Goal: Transaction & Acquisition: Purchase product/service

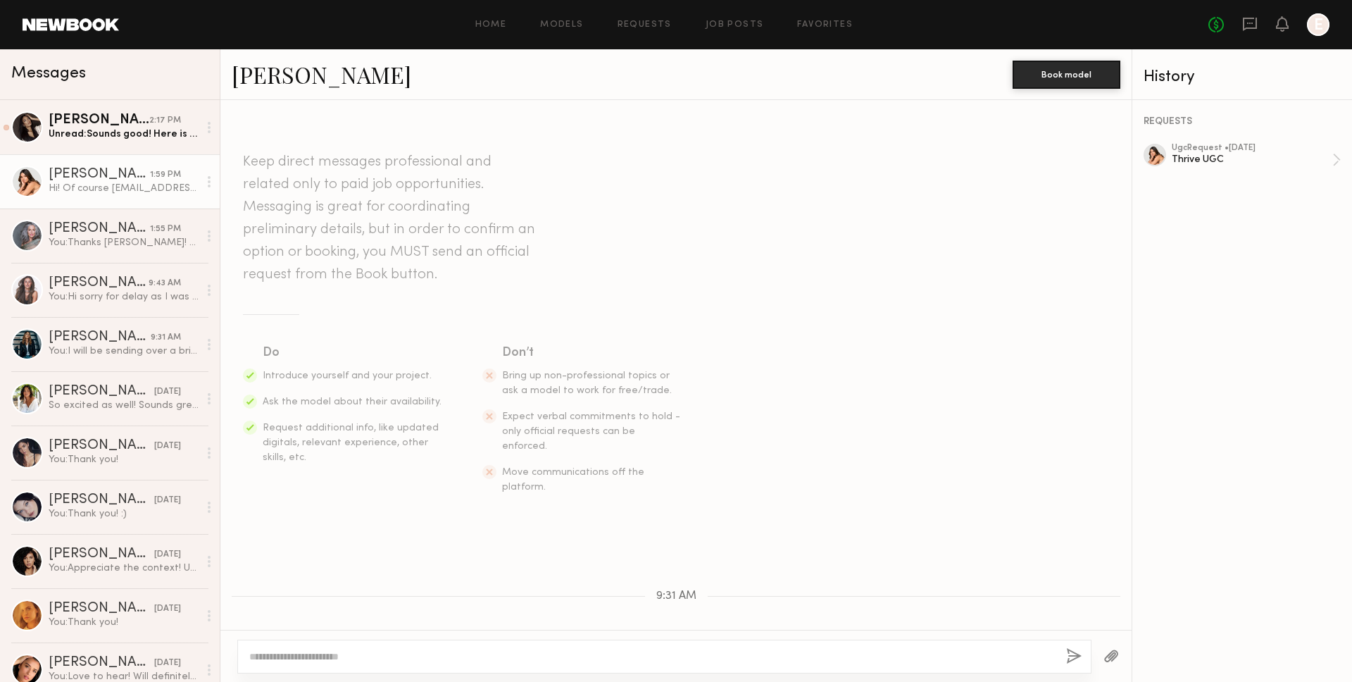
scroll to position [222, 0]
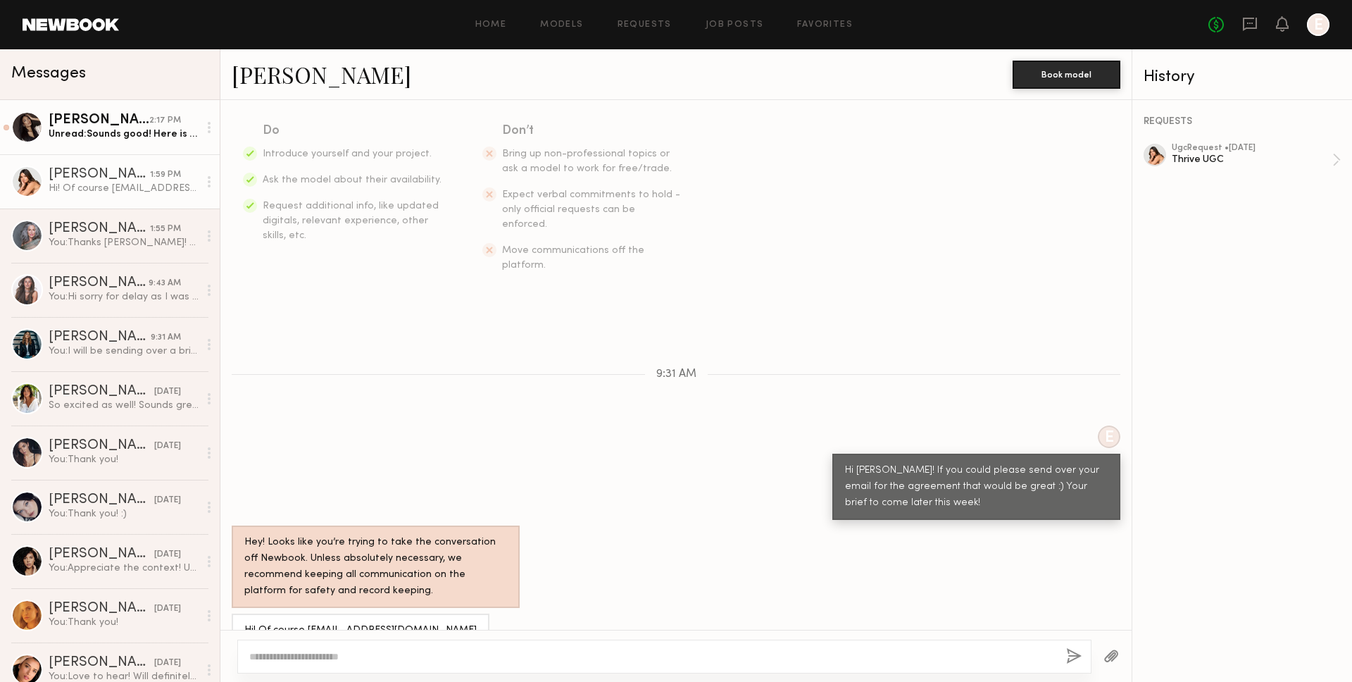
click at [106, 132] on div "Unread: Sounds good! Here is my email: mallory.cooper.management.llc@gmail.com" at bounding box center [124, 133] width 150 height 13
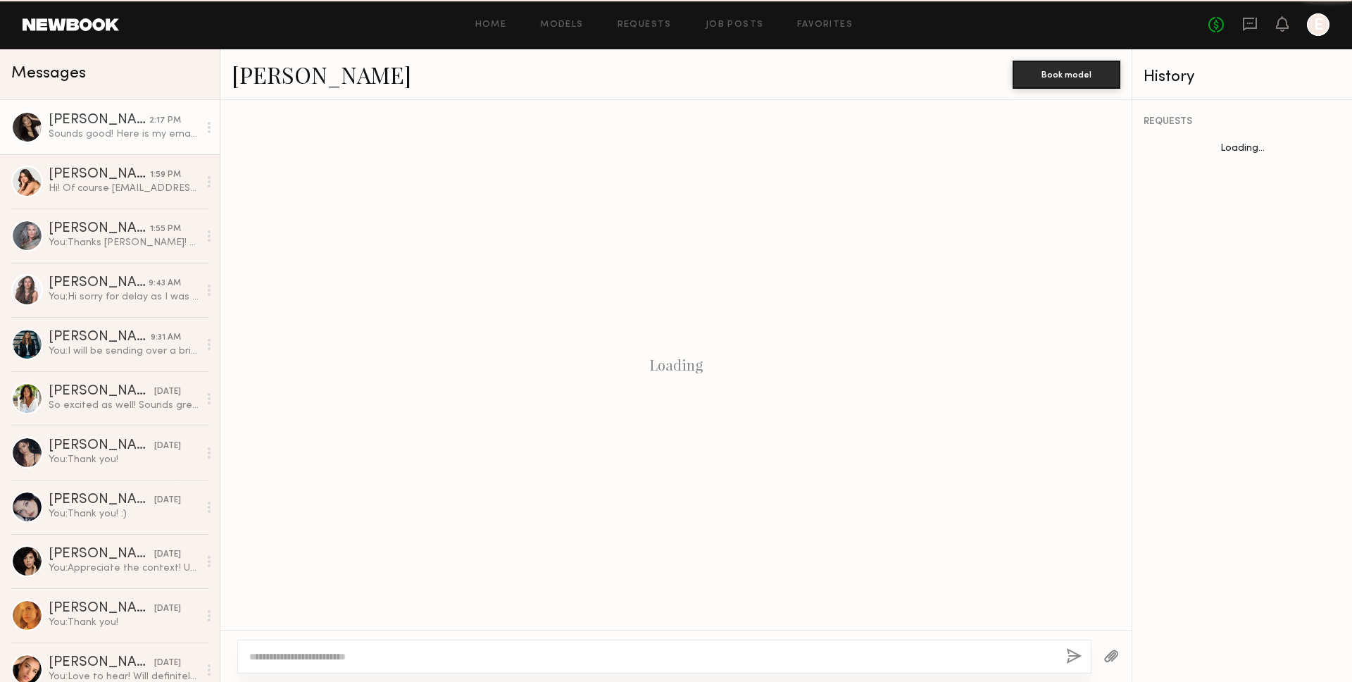
scroll to position [645, 0]
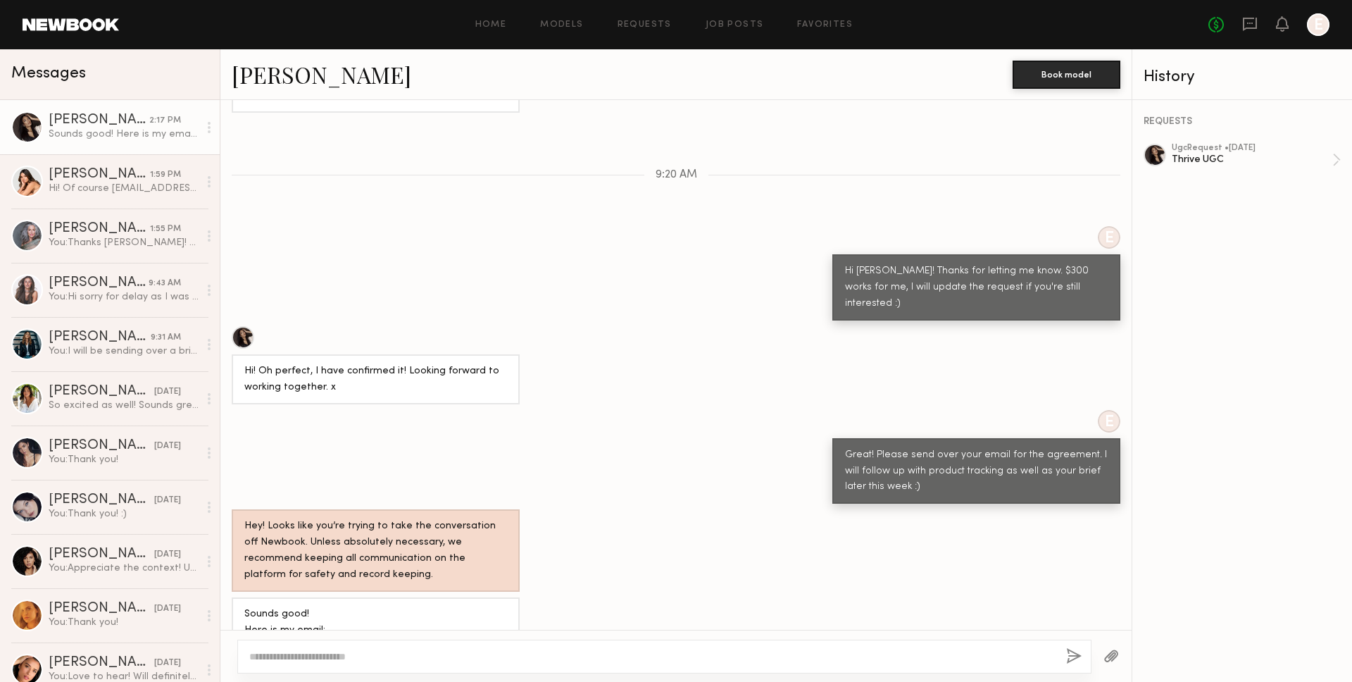
drag, startPoint x: 242, startPoint y: 604, endPoint x: 439, endPoint y: 607, distance: 196.5
click at [439, 607] on div "Sounds good! Here is my email: mallory.cooper.management.llc@gmail.com" at bounding box center [376, 638] width 288 height 82
copy div "mallory.cooper.management.llc@gmail.com"
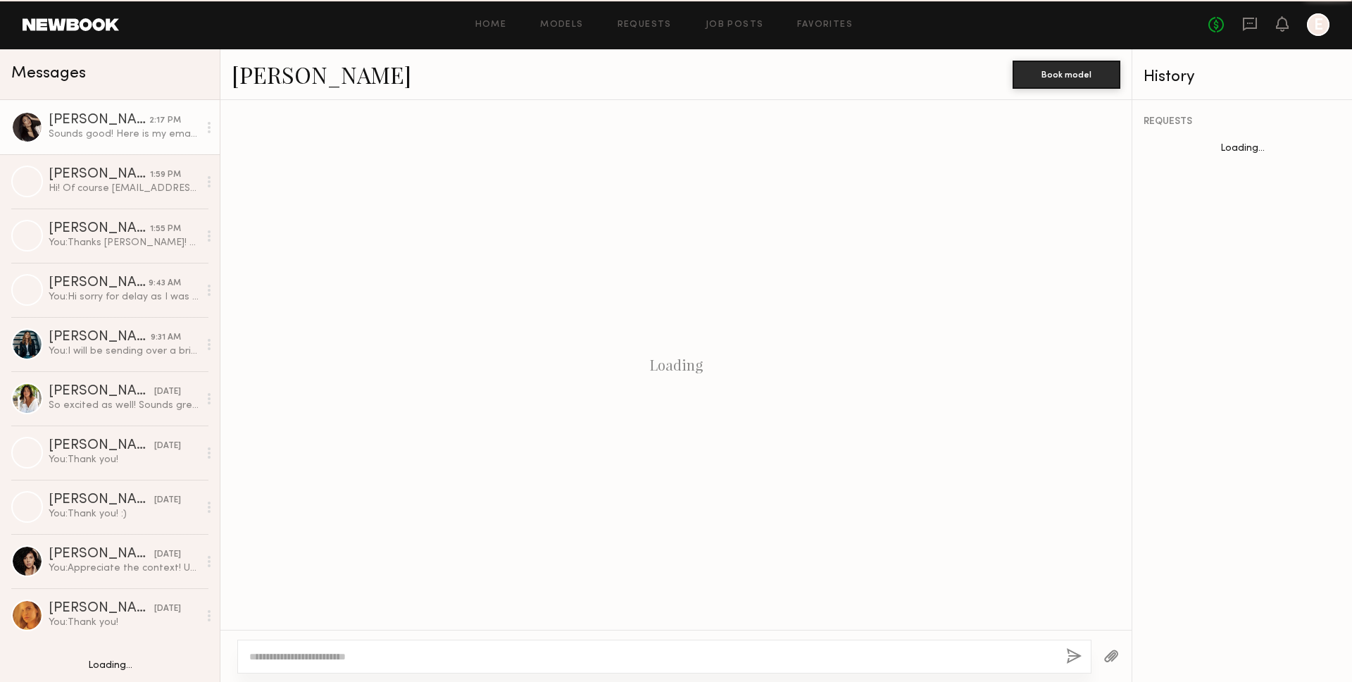
scroll to position [645, 0]
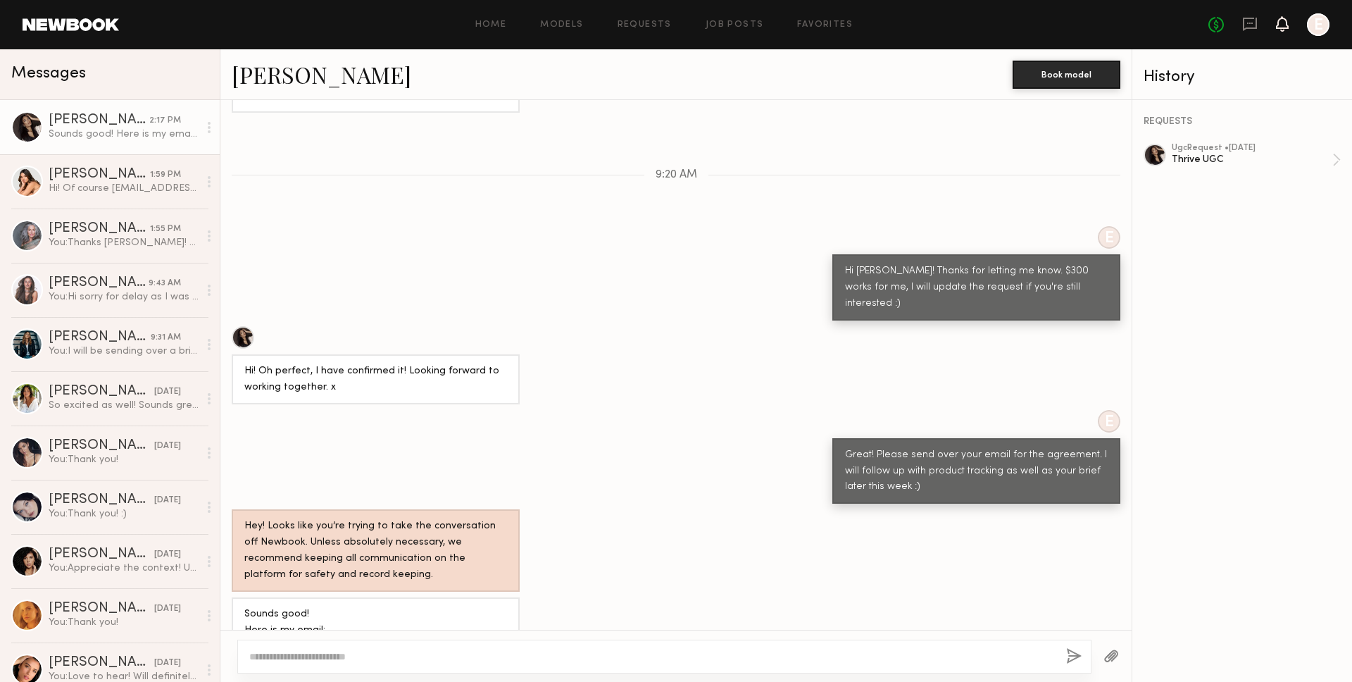
click at [1283, 22] on icon at bounding box center [1282, 23] width 11 height 10
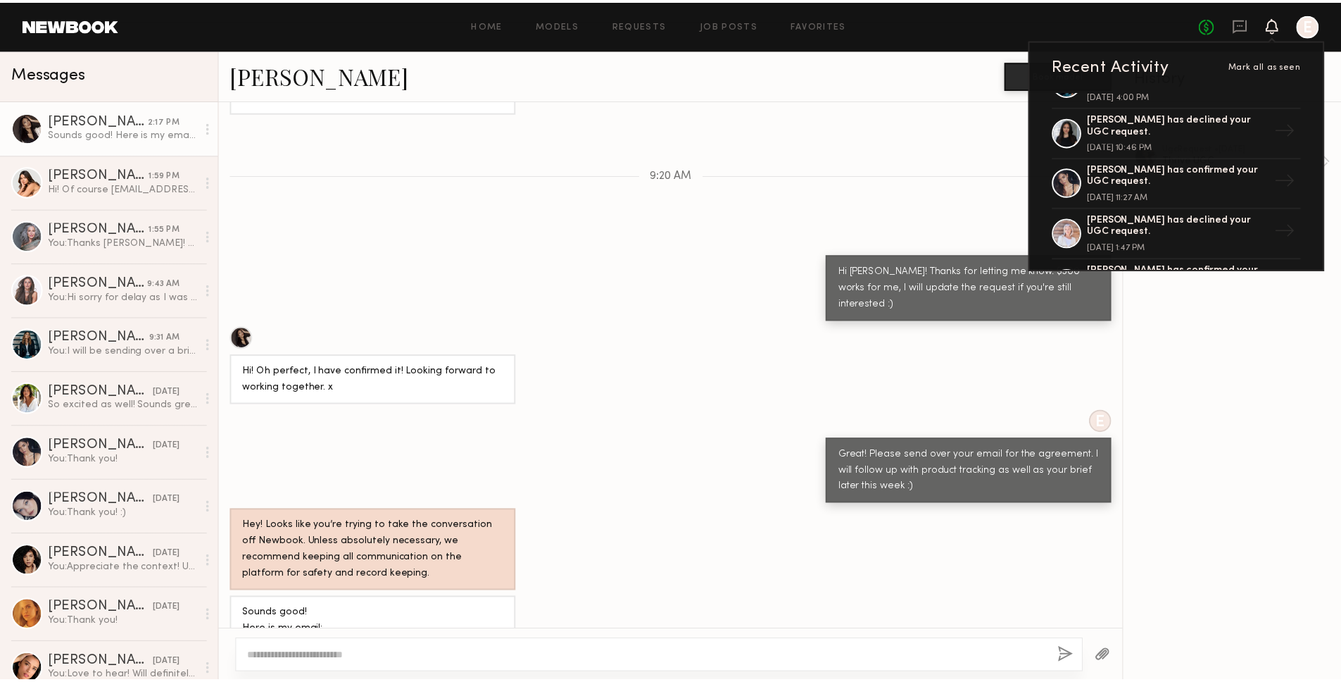
scroll to position [237, 0]
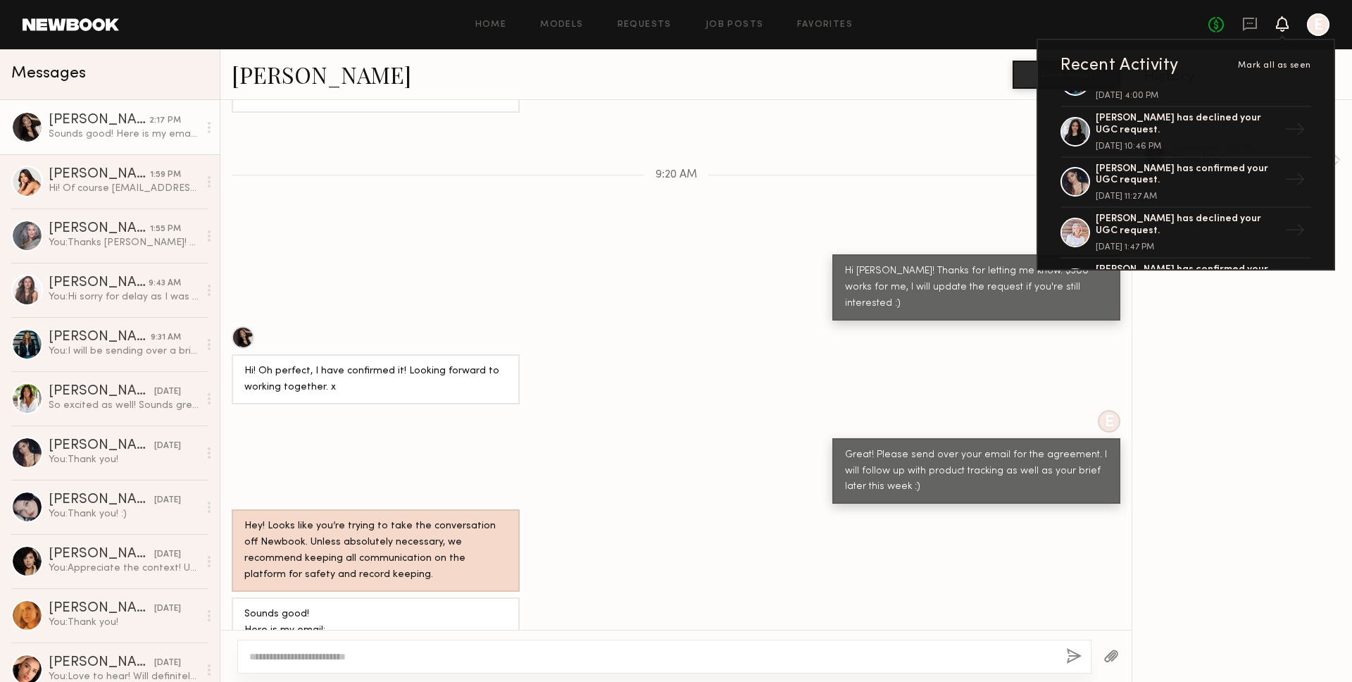
click at [745, 44] on header "Home Models Requests Job Posts Favorites Sign Out No fees up to $5,000 Recent A…" at bounding box center [676, 24] width 1352 height 49
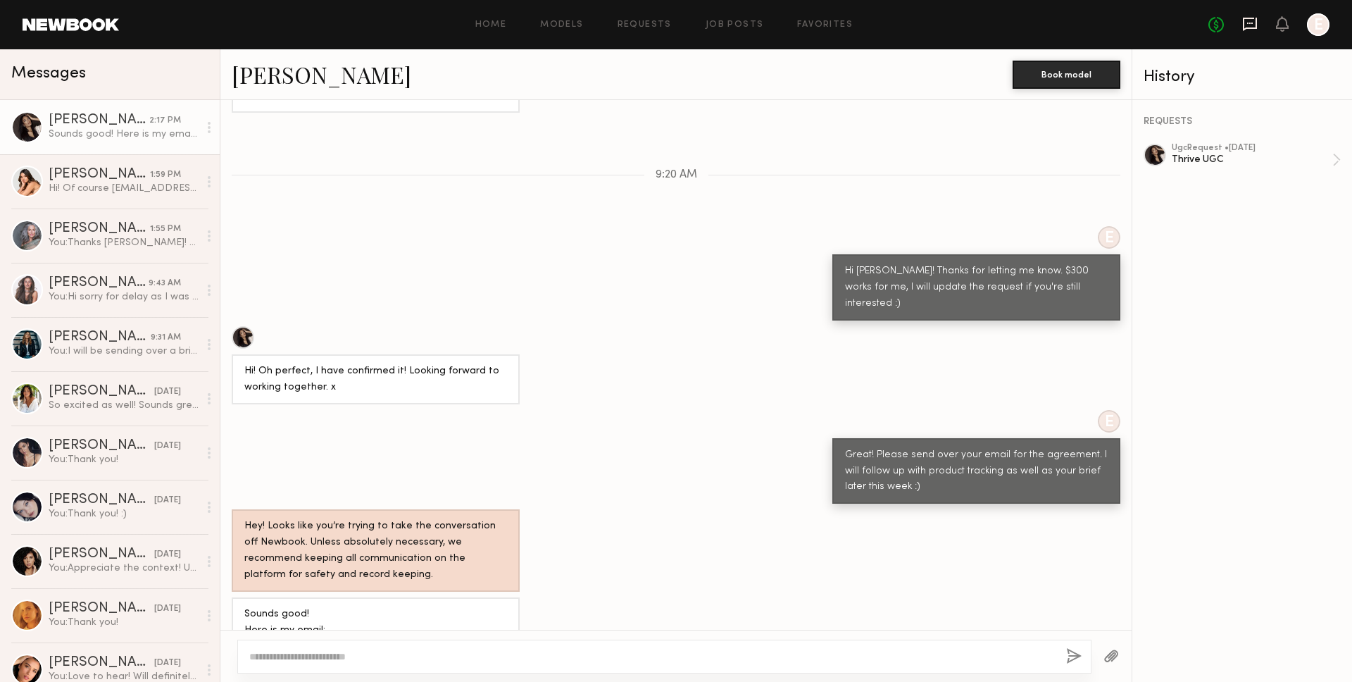
click at [1253, 31] on icon at bounding box center [1249, 23] width 15 height 15
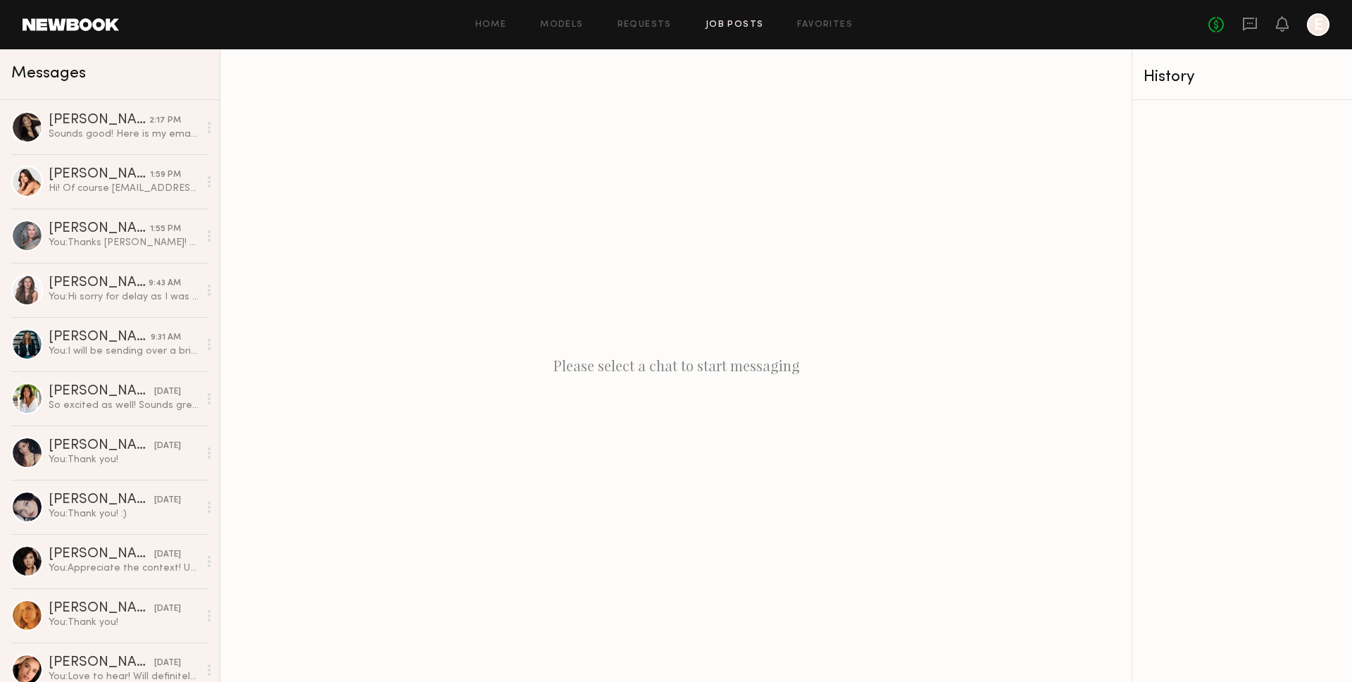
click at [732, 20] on link "Job Posts" at bounding box center [735, 24] width 58 height 9
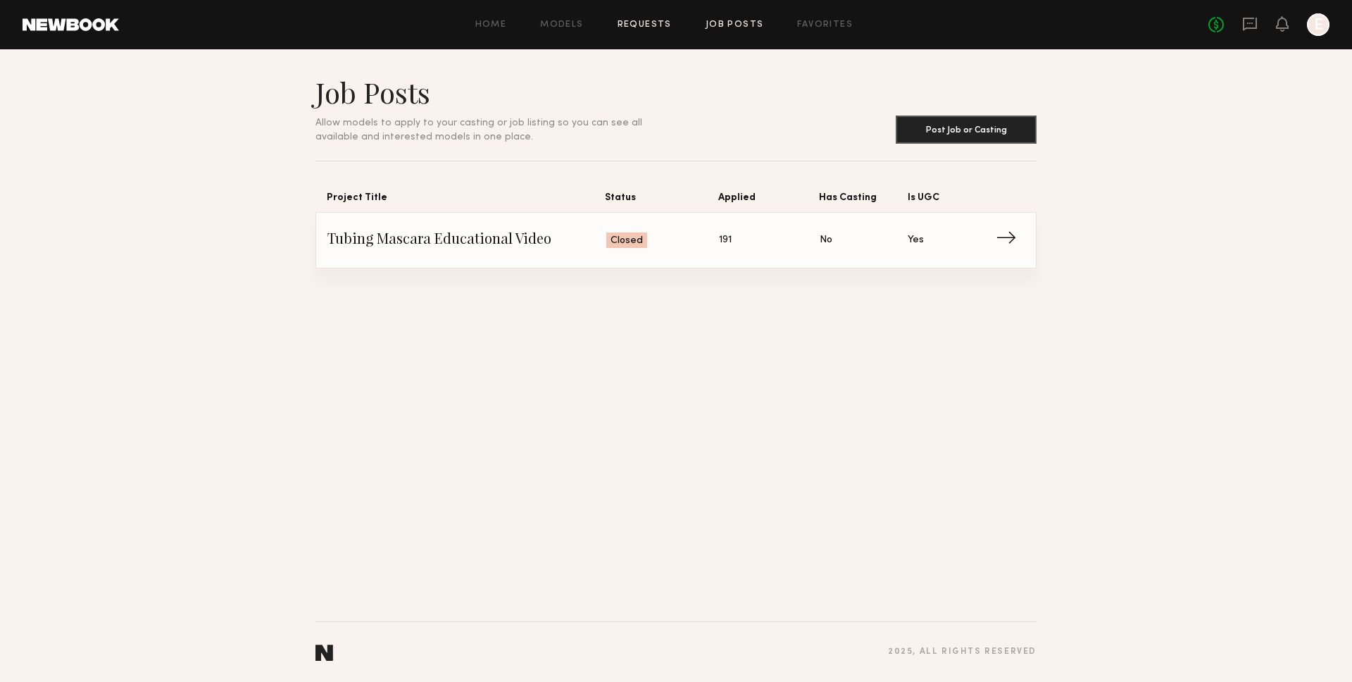
click at [654, 25] on link "Requests" at bounding box center [645, 24] width 54 height 9
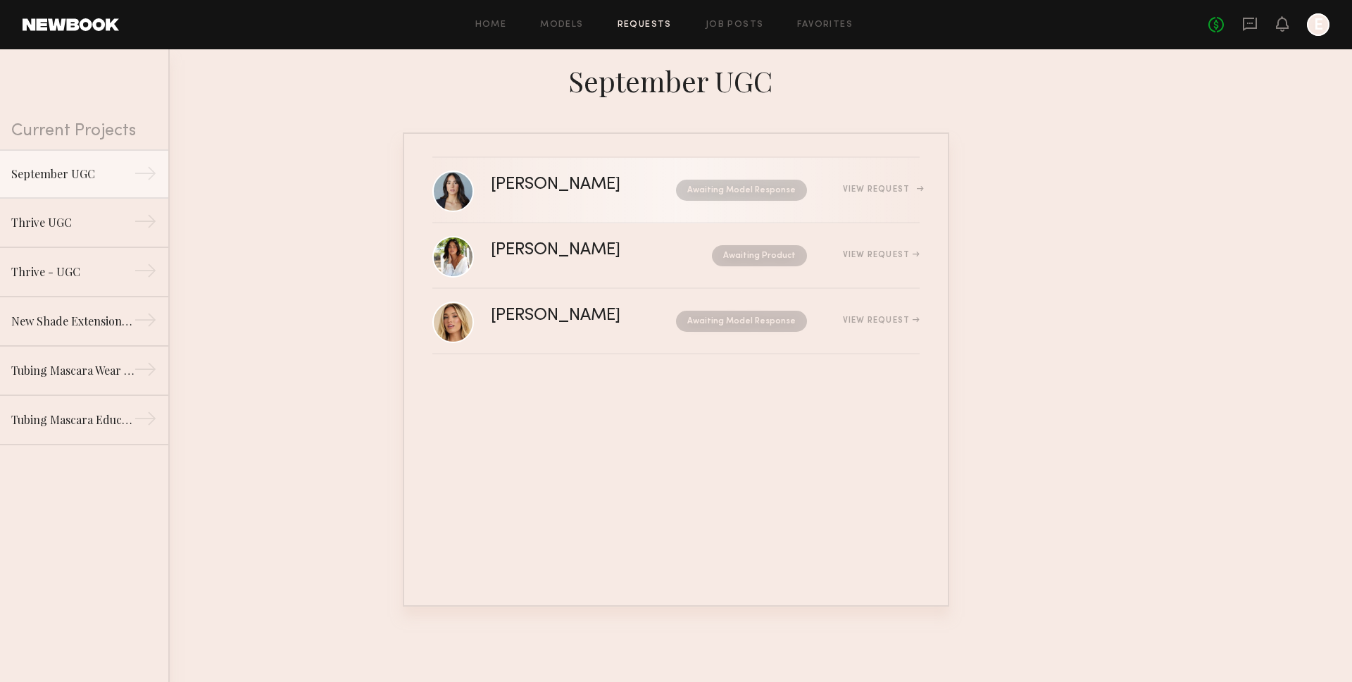
click at [649, 194] on div "Awaiting Model Response" at bounding box center [728, 190] width 159 height 21
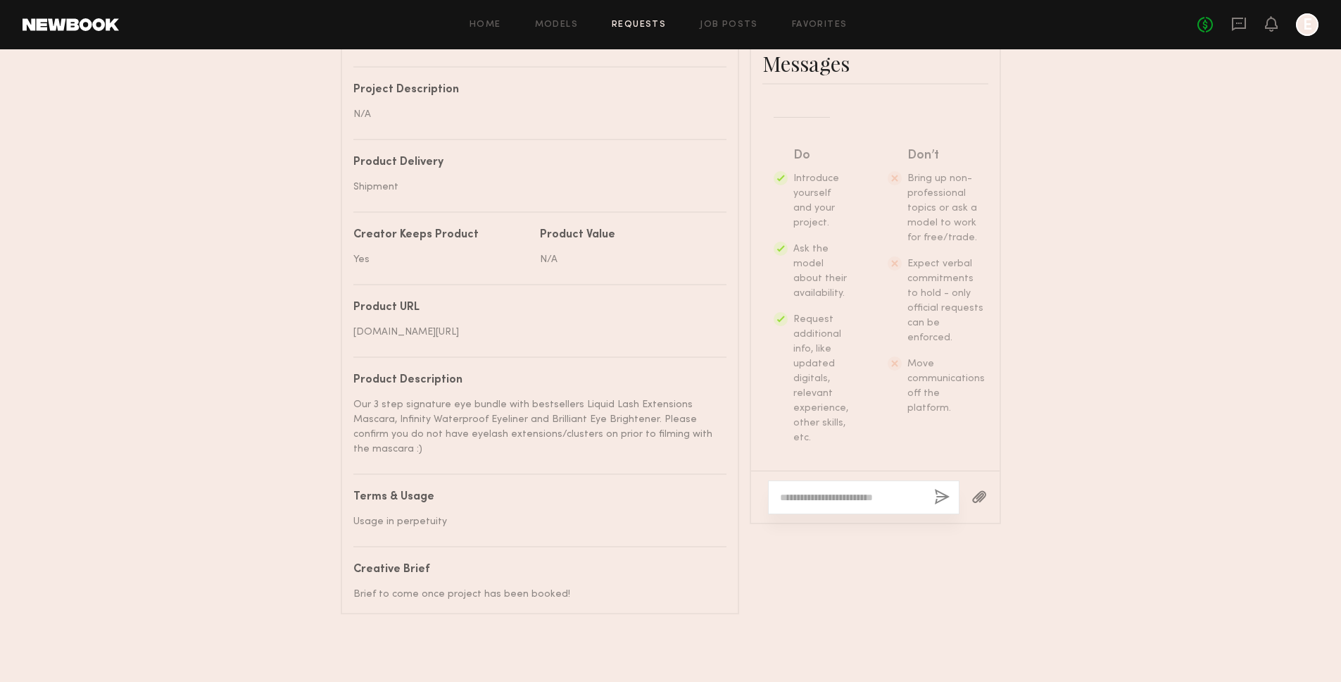
scroll to position [292, 0]
click at [862, 499] on textarea at bounding box center [851, 497] width 143 height 14
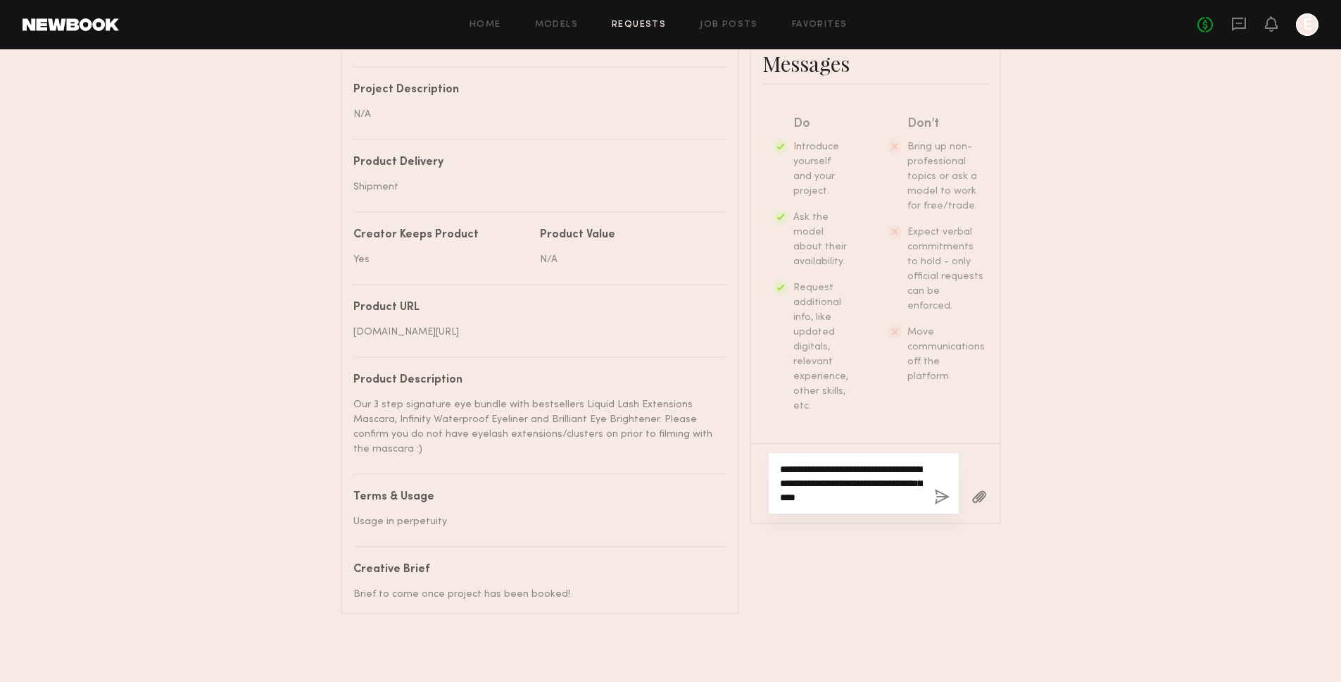
drag, startPoint x: 897, startPoint y: 500, endPoint x: 750, endPoint y: 456, distance: 153.7
click at [750, 455] on common-border "**********" at bounding box center [875, 277] width 251 height 493
type textarea "**********"
click at [950, 496] on div "**********" at bounding box center [864, 483] width 192 height 62
click at [947, 494] on button "button" at bounding box center [941, 498] width 15 height 18
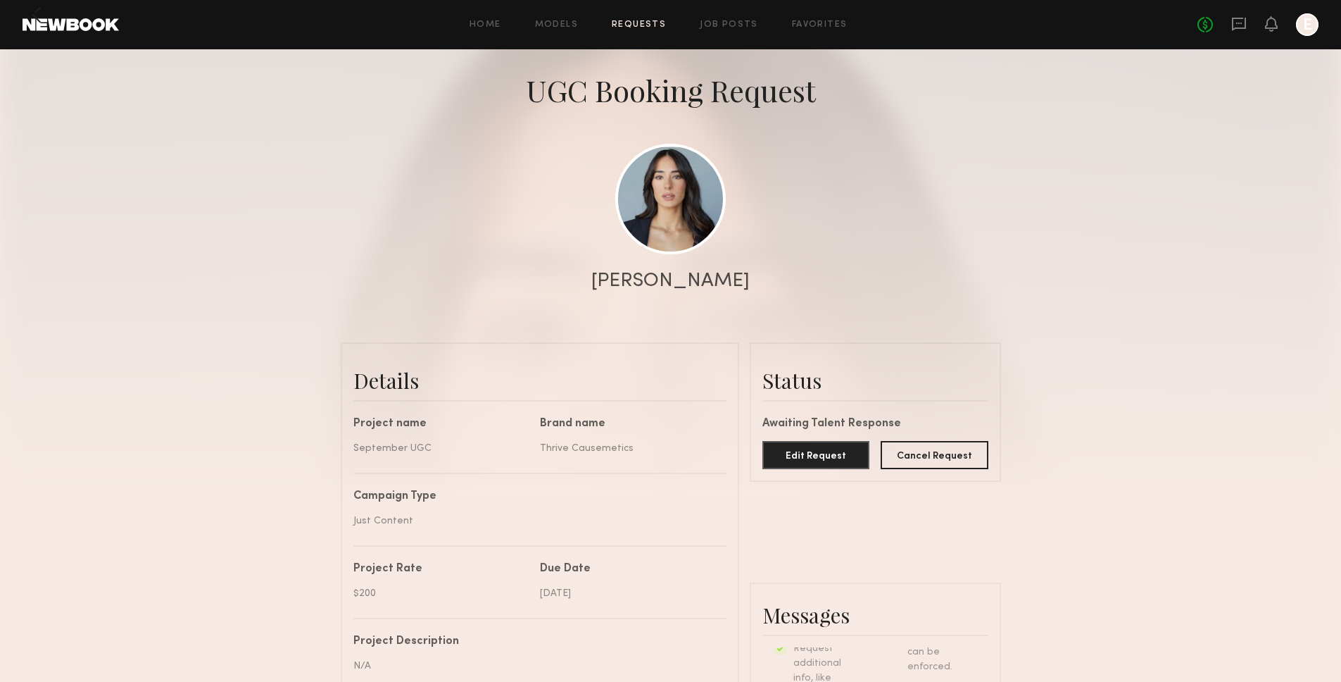
scroll to position [0, 0]
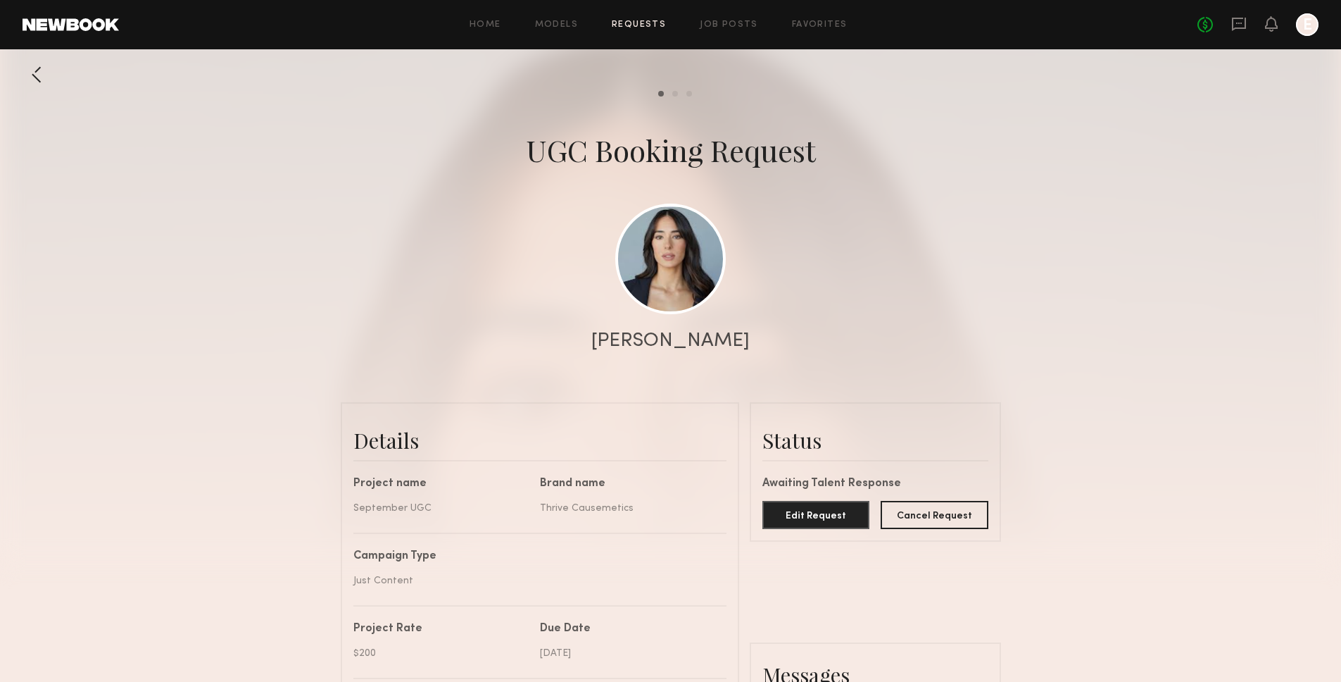
click at [40, 76] on div at bounding box center [37, 75] width 28 height 28
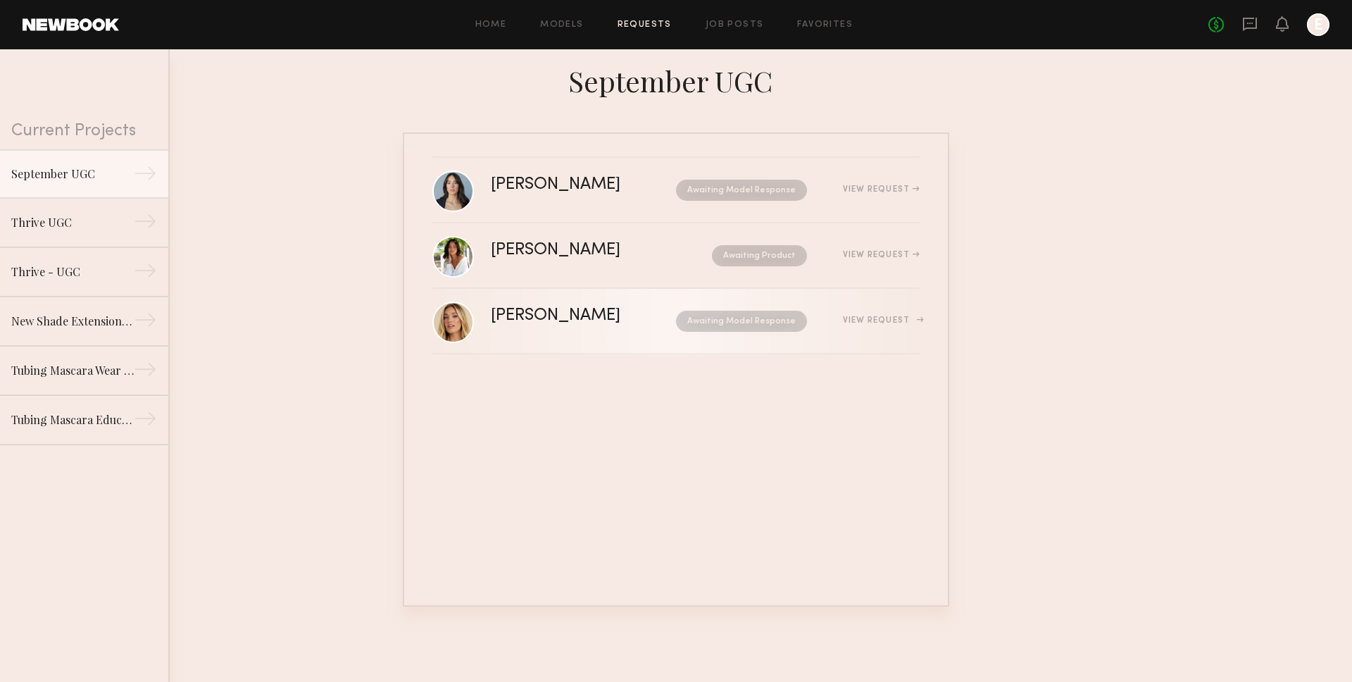
click at [580, 322] on div "Hailey M." at bounding box center [570, 316] width 158 height 16
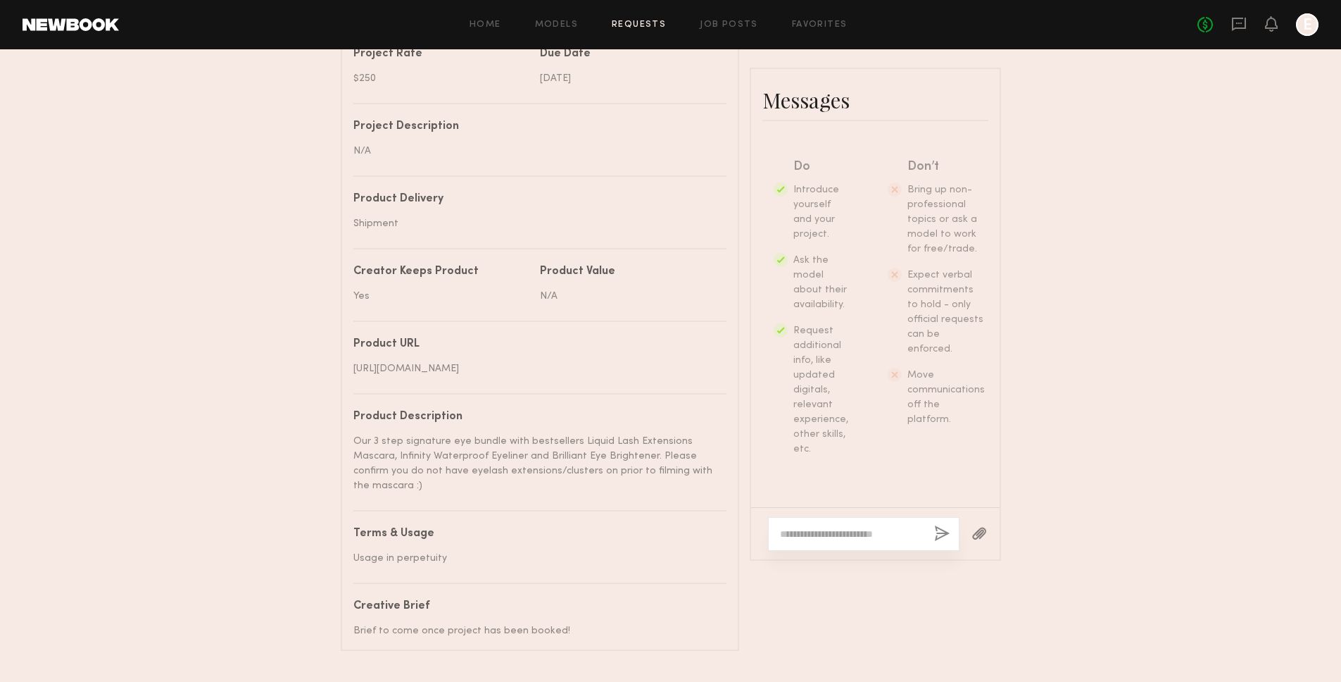
scroll to position [595, 0]
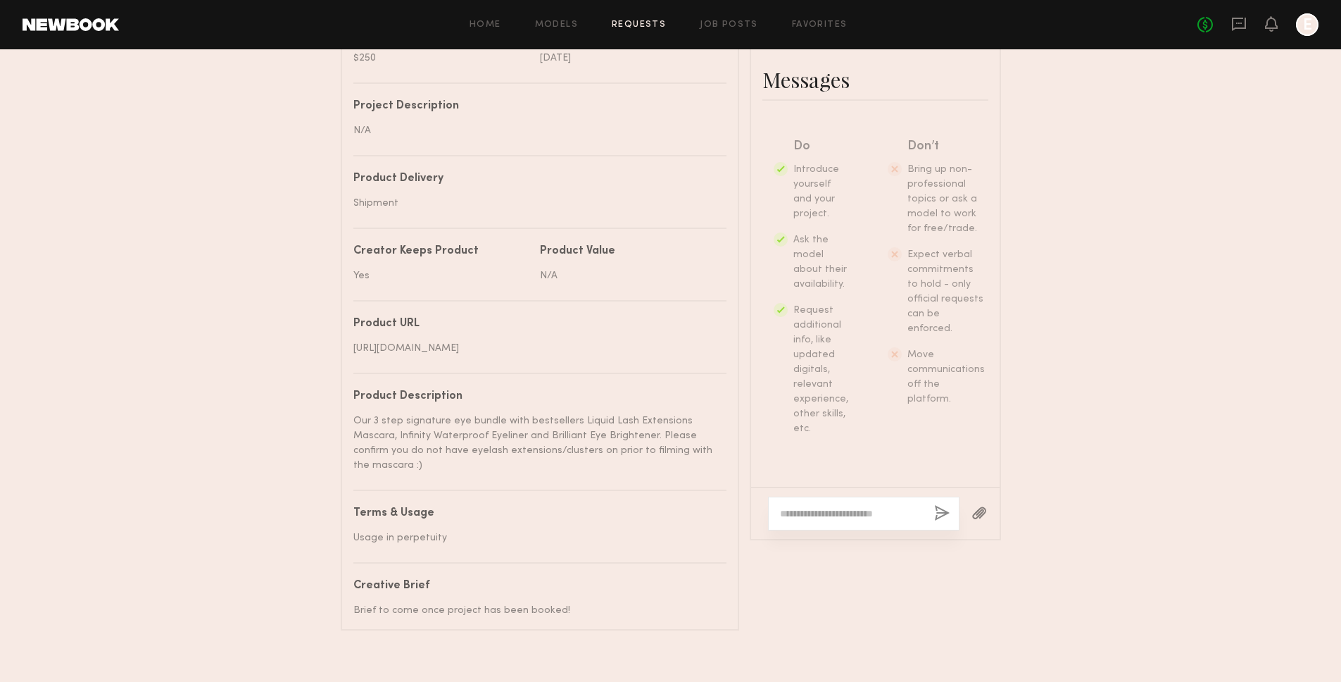
click at [834, 511] on textarea at bounding box center [851, 513] width 143 height 14
paste textarea "**********"
click at [805, 482] on textarea "**********" at bounding box center [851, 499] width 143 height 42
type textarea "**********"
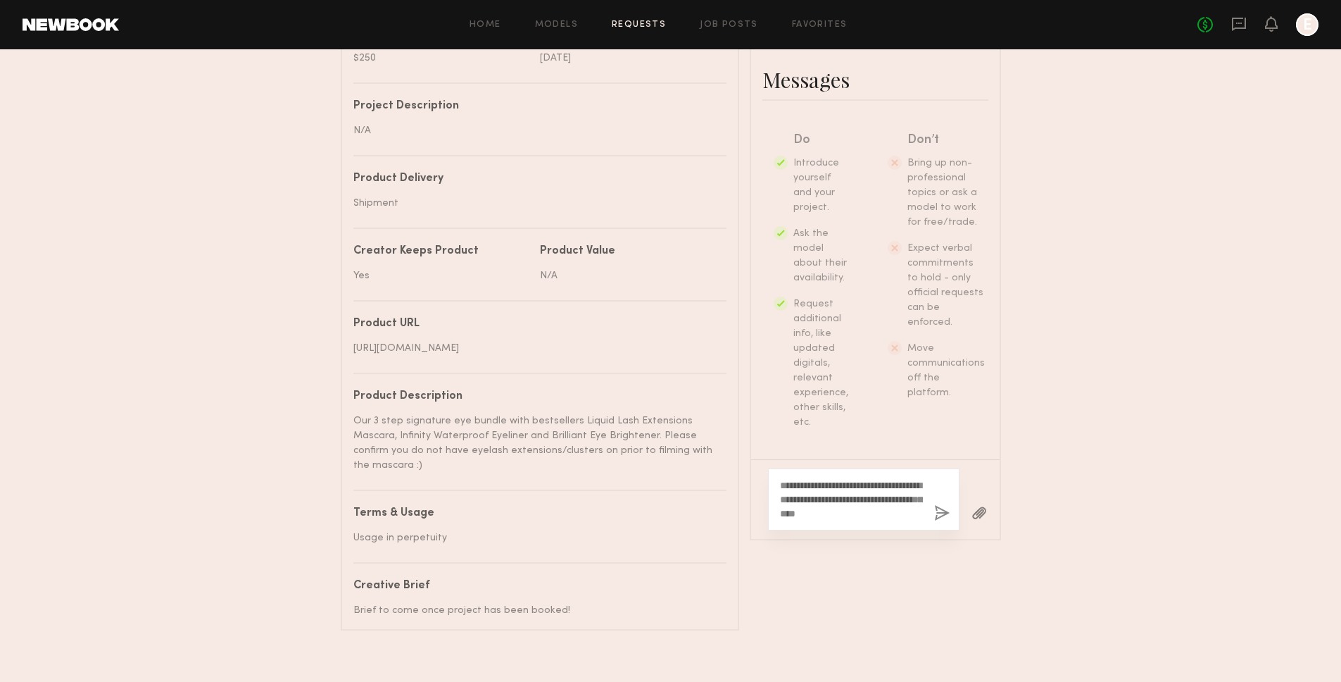
click at [941, 511] on button "button" at bounding box center [941, 514] width 15 height 18
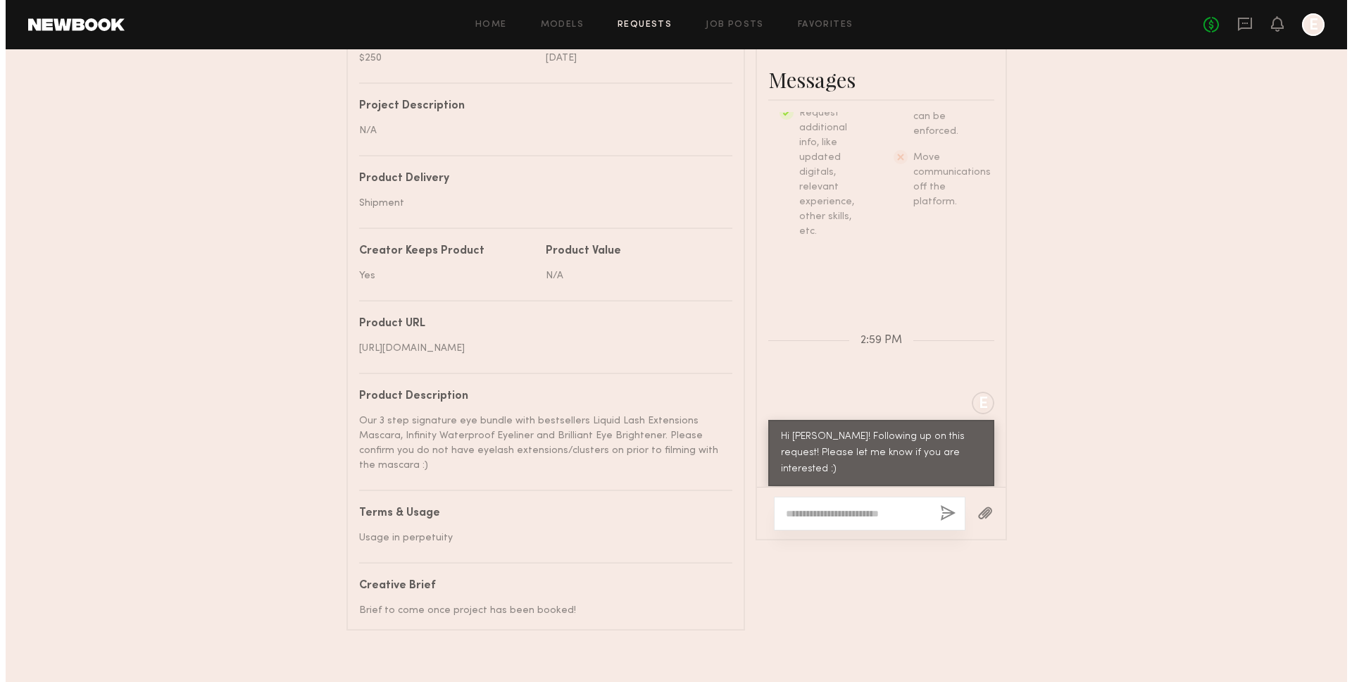
scroll to position [0, 0]
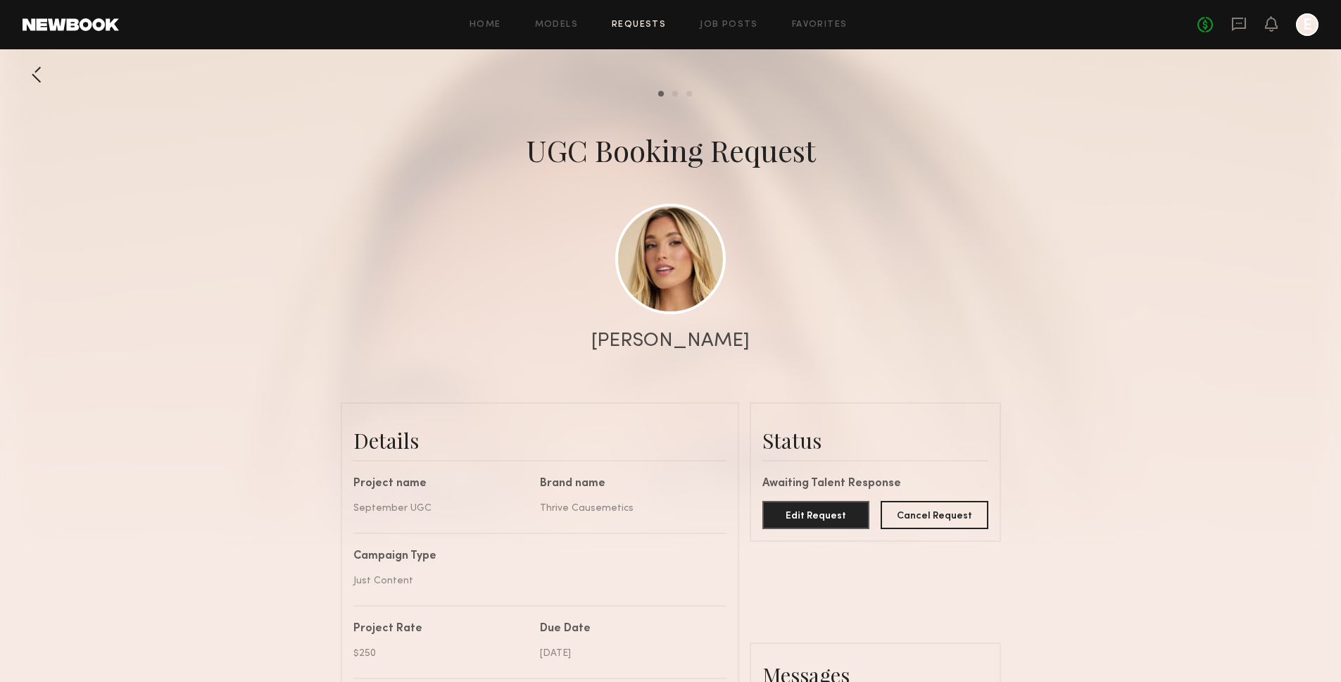
click at [37, 77] on div at bounding box center [37, 75] width 28 height 28
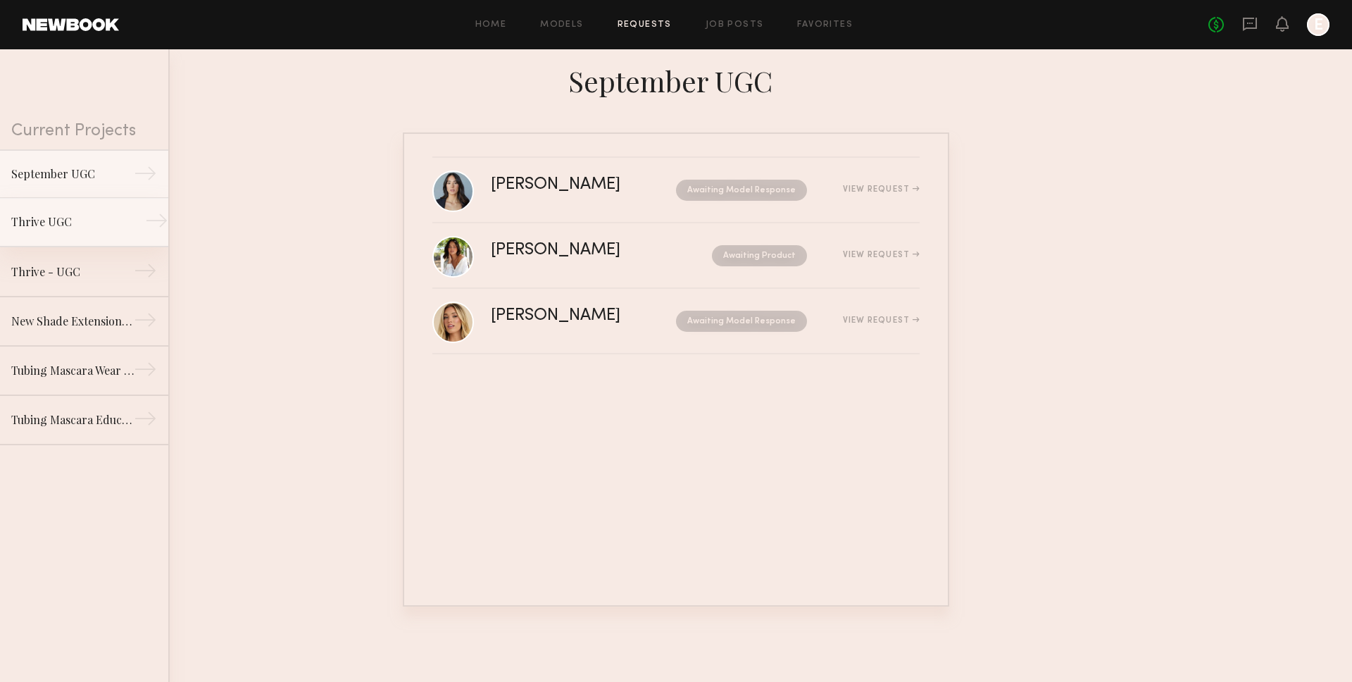
click at [145, 214] on div "→" at bounding box center [156, 223] width 23 height 28
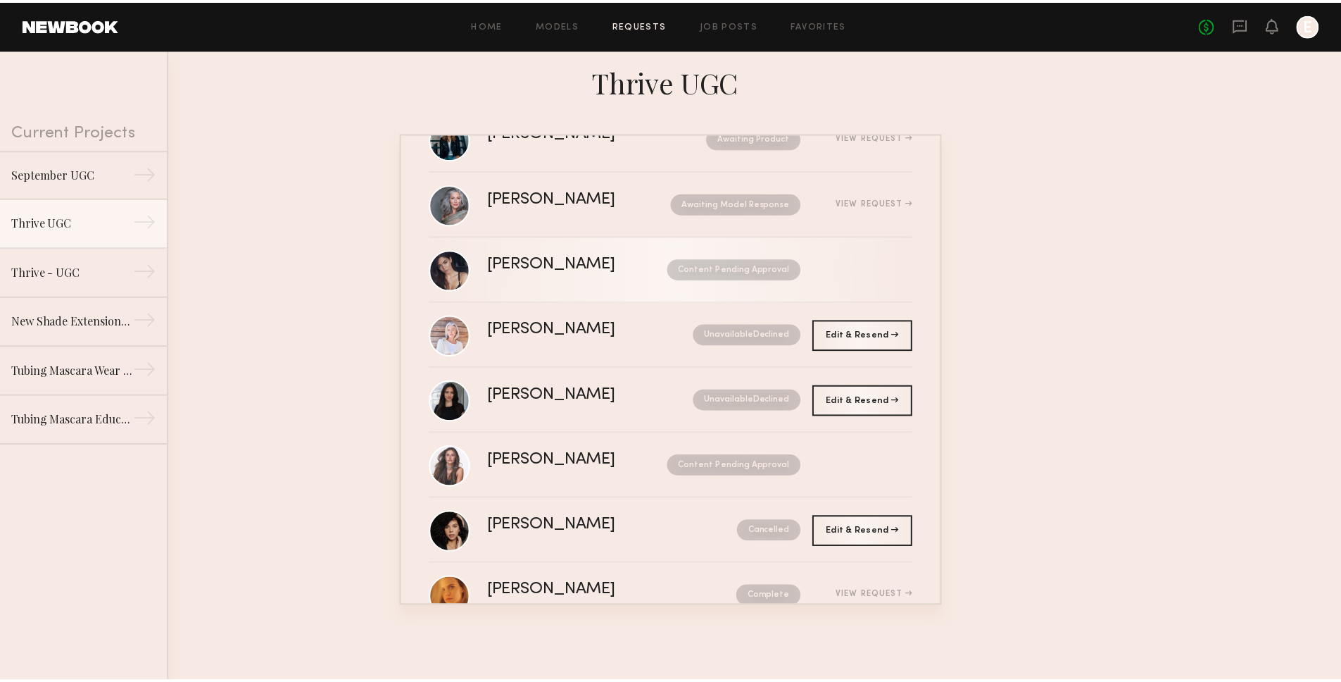
scroll to position [185, 0]
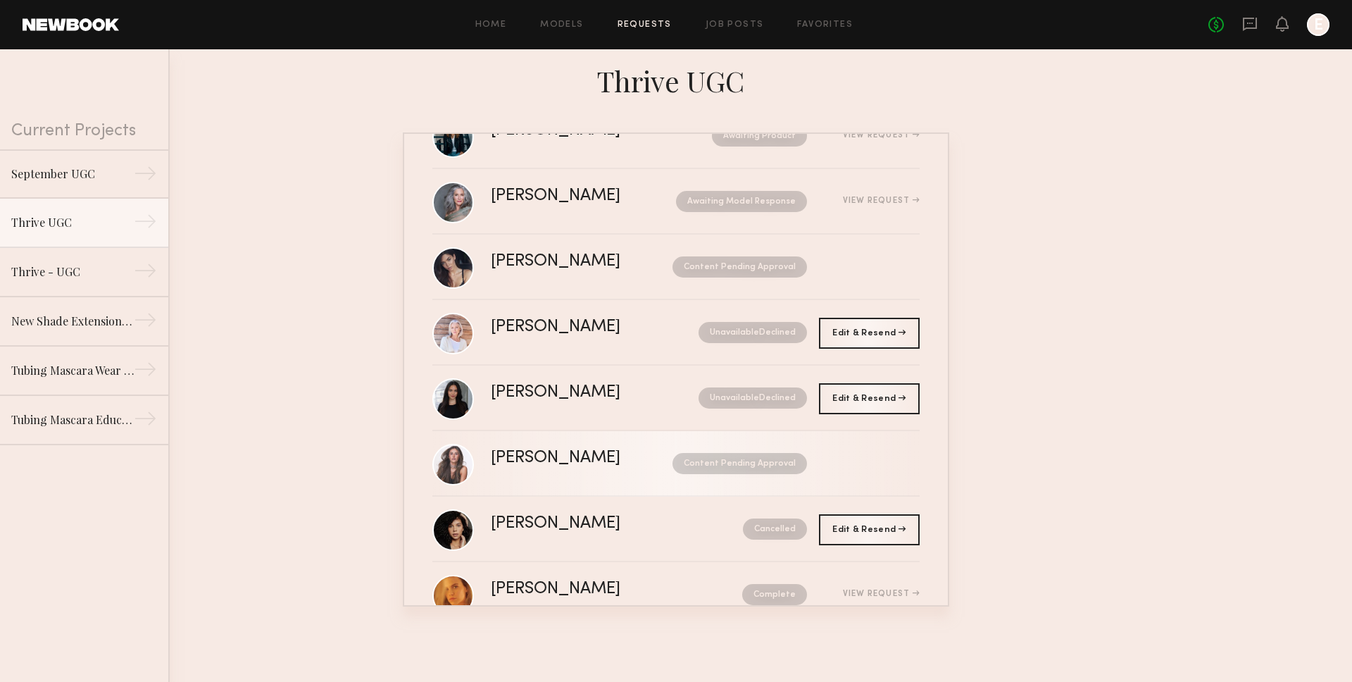
click at [649, 472] on div "Content Pending Approval" at bounding box center [726, 463] width 161 height 21
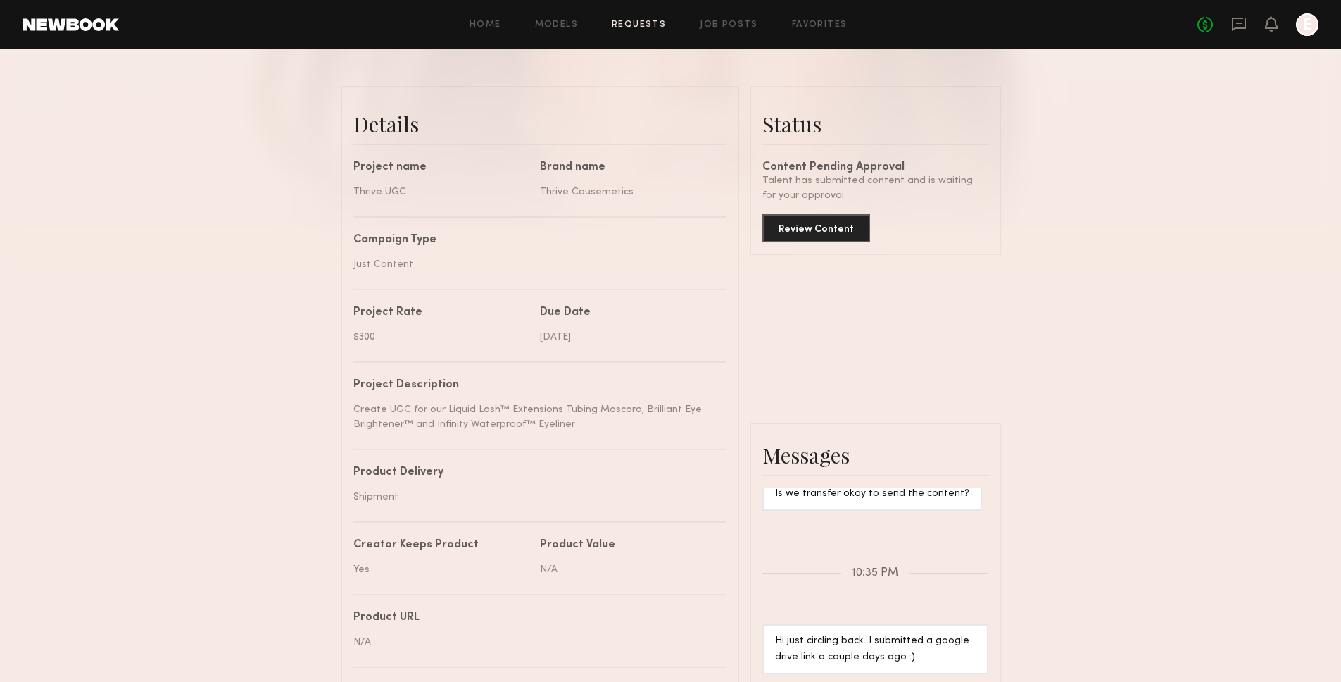
scroll to position [318, 0]
click at [827, 223] on button "Review Content" at bounding box center [817, 226] width 108 height 28
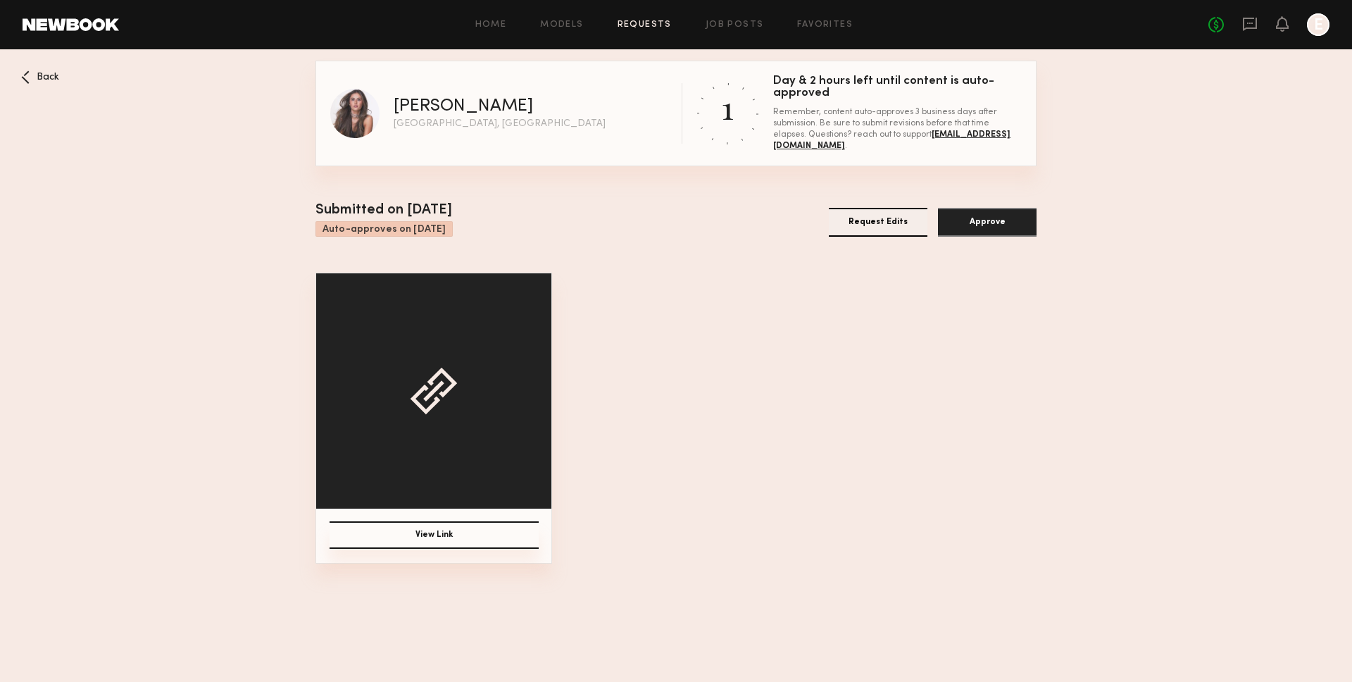
click at [439, 540] on button "View Link" at bounding box center [434, 534] width 209 height 27
click at [361, 108] on img at bounding box center [354, 113] width 49 height 49
click at [36, 68] on nb-booking-gallery "Back Lindsay O Los Angeles, CA 1 Day & 2 hours left until content is auto-appro…" at bounding box center [676, 312] width 1352 height 503
click at [46, 73] on span "Back" at bounding box center [48, 78] width 23 height 10
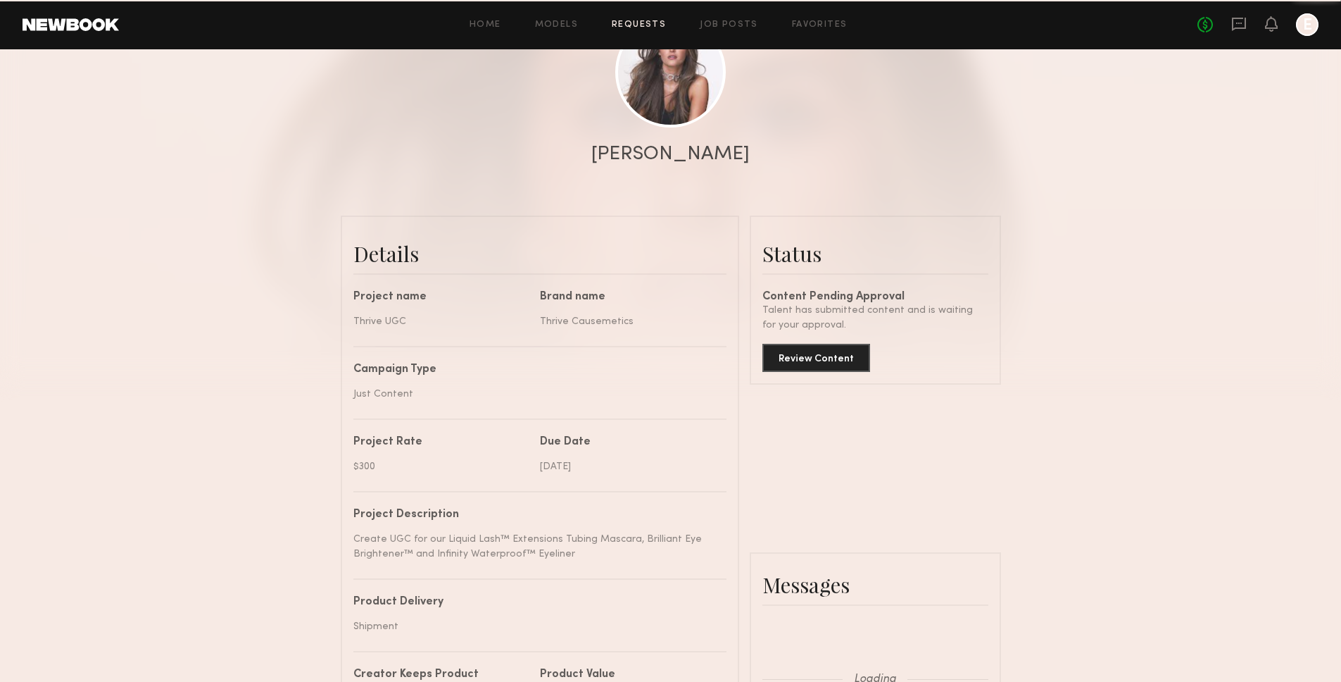
scroll to position [869, 0]
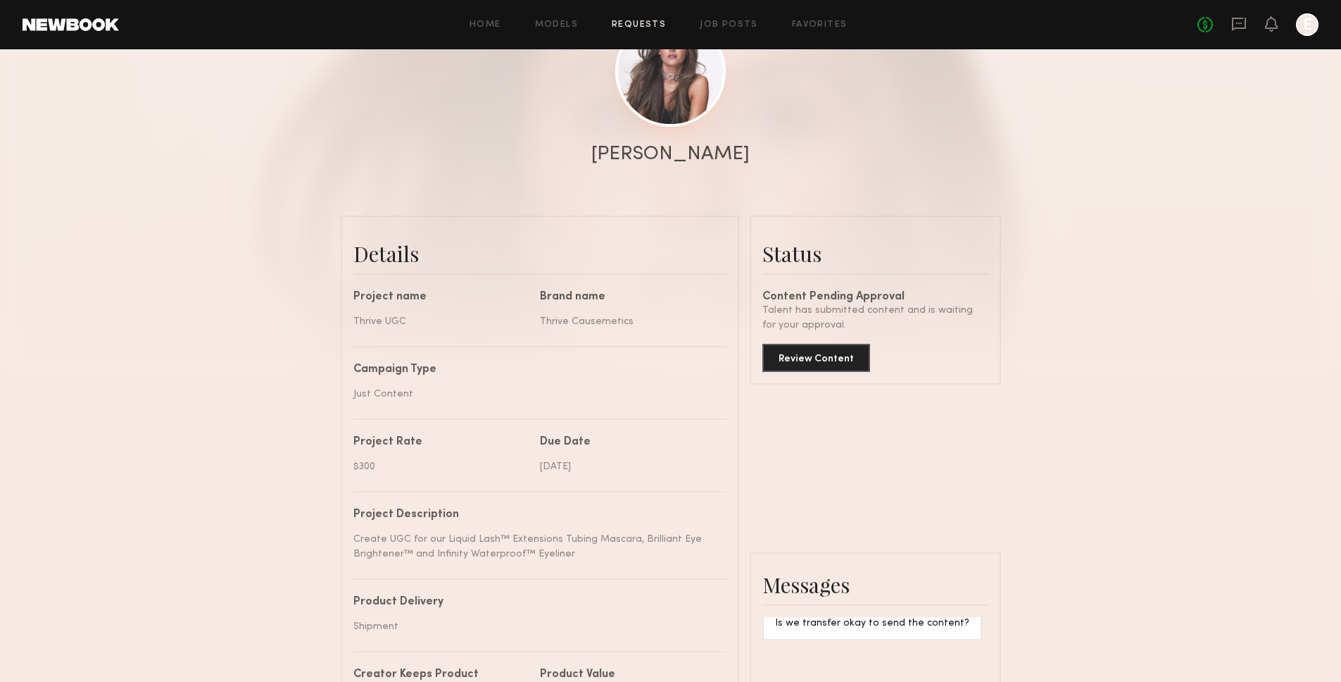
click at [644, 53] on link at bounding box center [670, 71] width 111 height 111
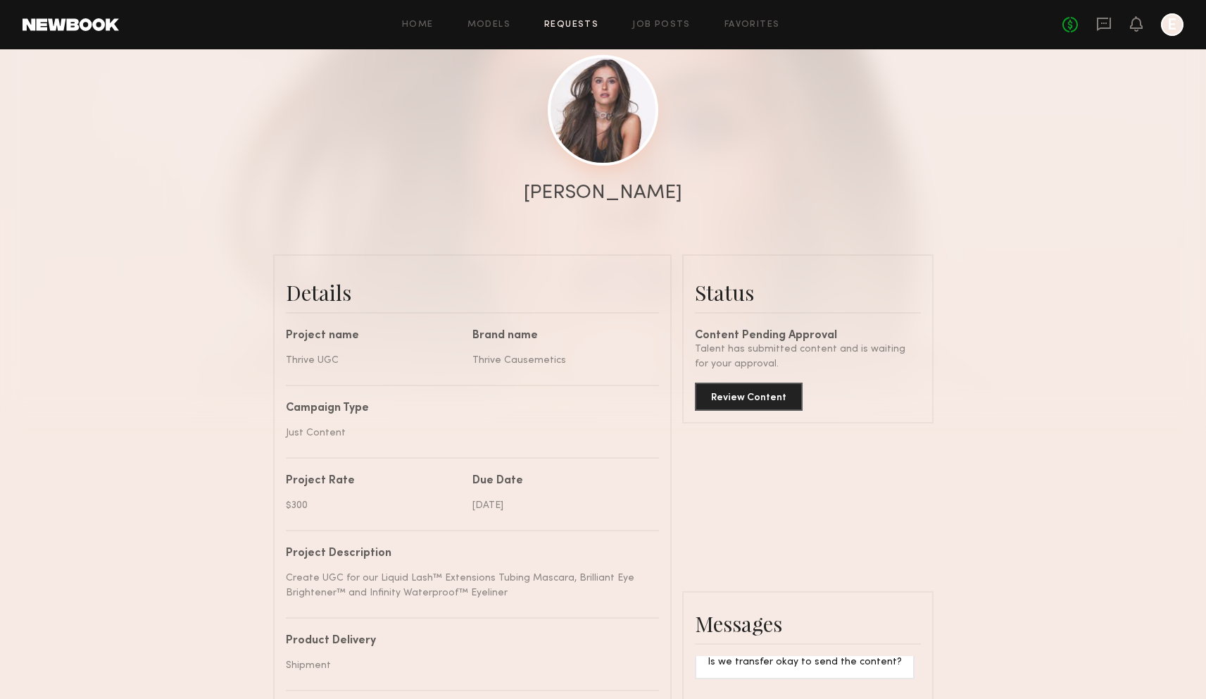
scroll to position [1044, 0]
click at [1102, 18] on icon at bounding box center [1104, 24] width 14 height 13
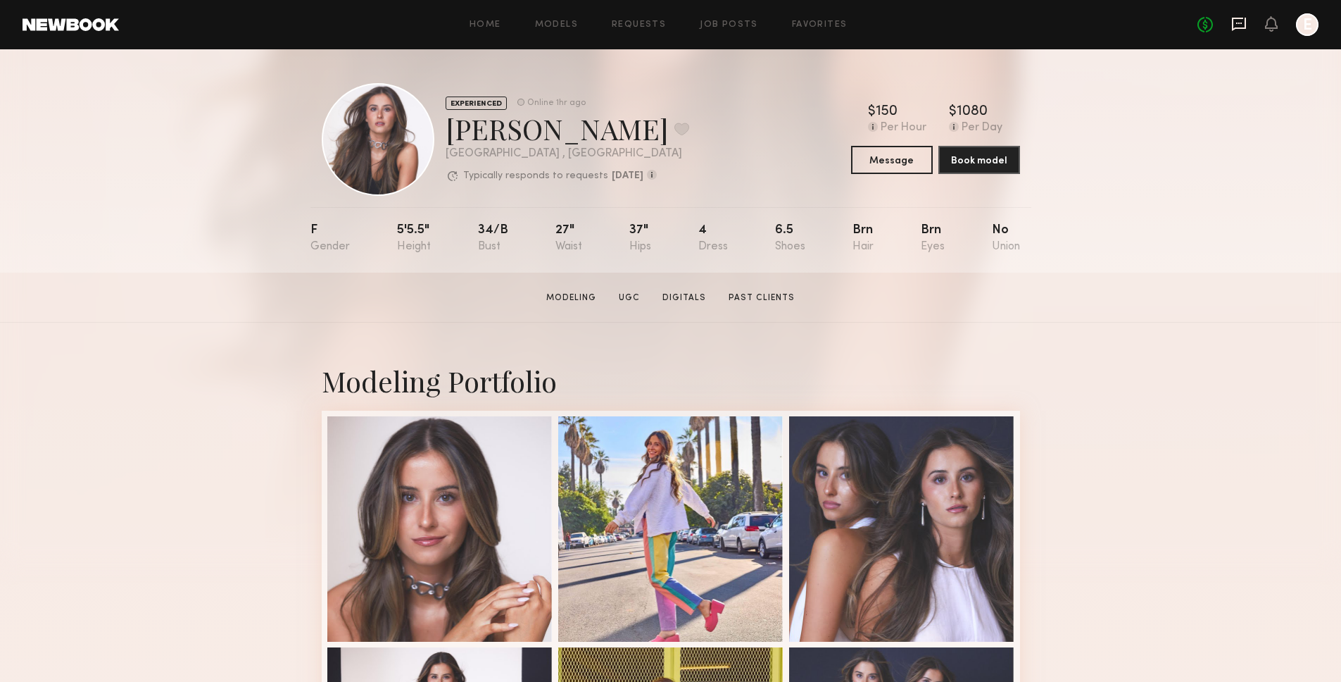
click at [1237, 25] on icon at bounding box center [1239, 23] width 15 height 15
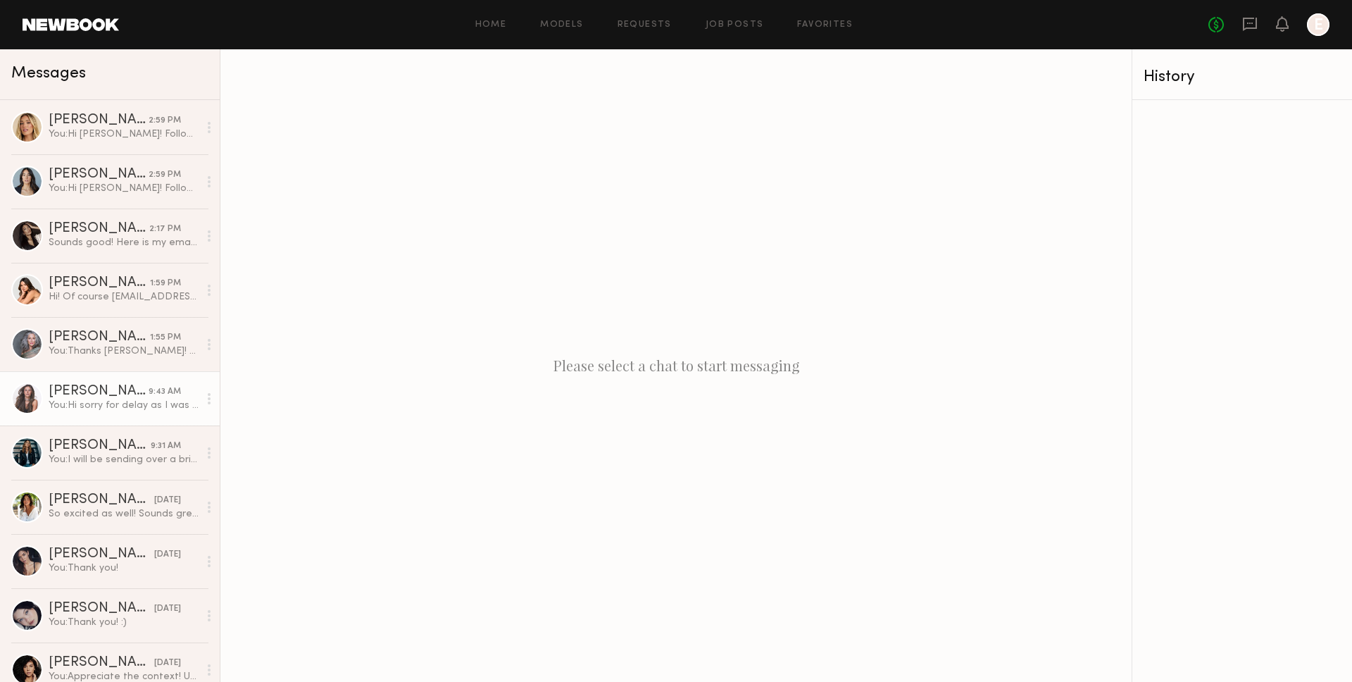
click at [137, 412] on link "Lindsay O. 9:43 AM You: Hi sorry for delay as I was OOO for the long weekend! W…" at bounding box center [110, 398] width 220 height 54
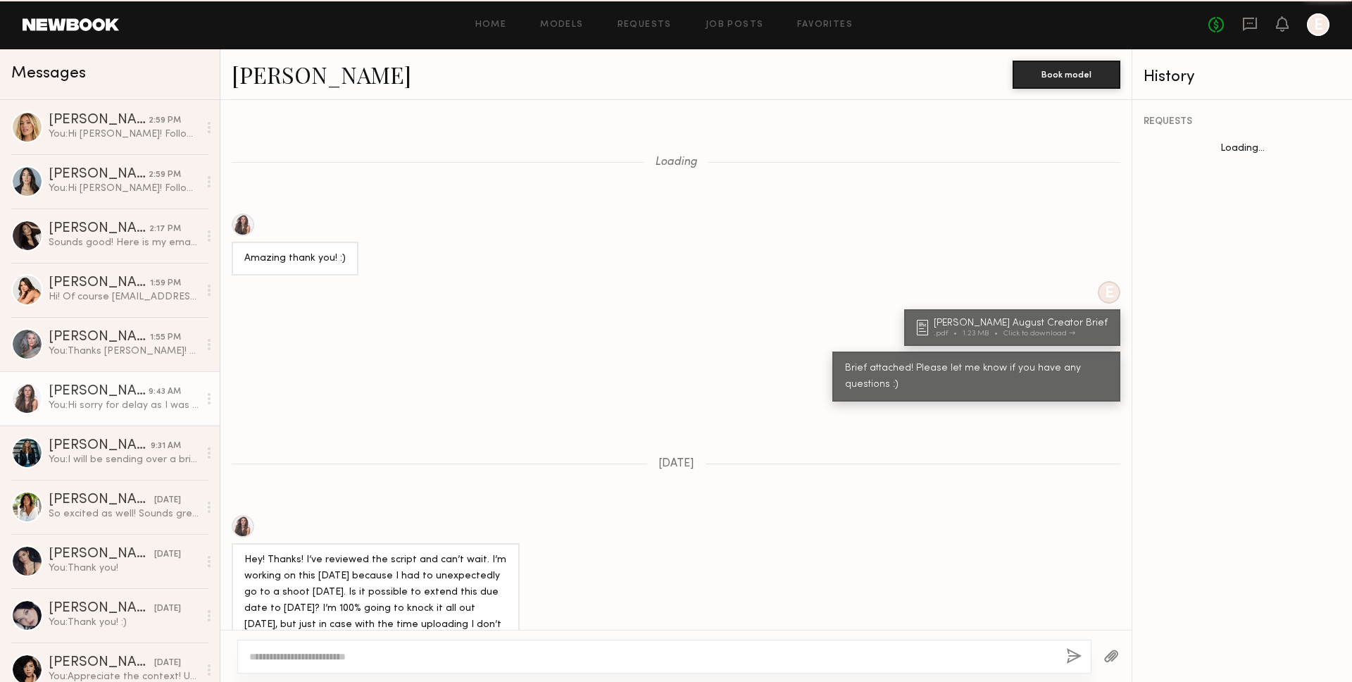
scroll to position [633, 0]
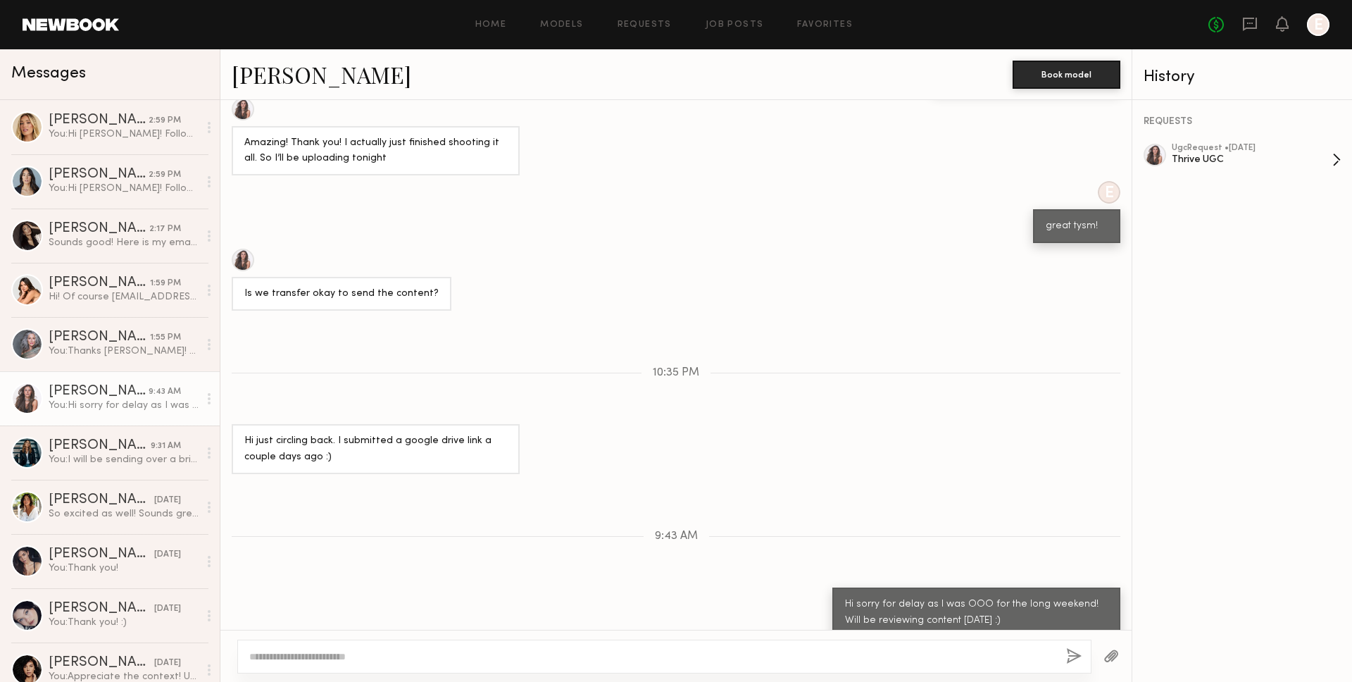
click at [1265, 156] on div "Thrive UGC" at bounding box center [1252, 159] width 161 height 13
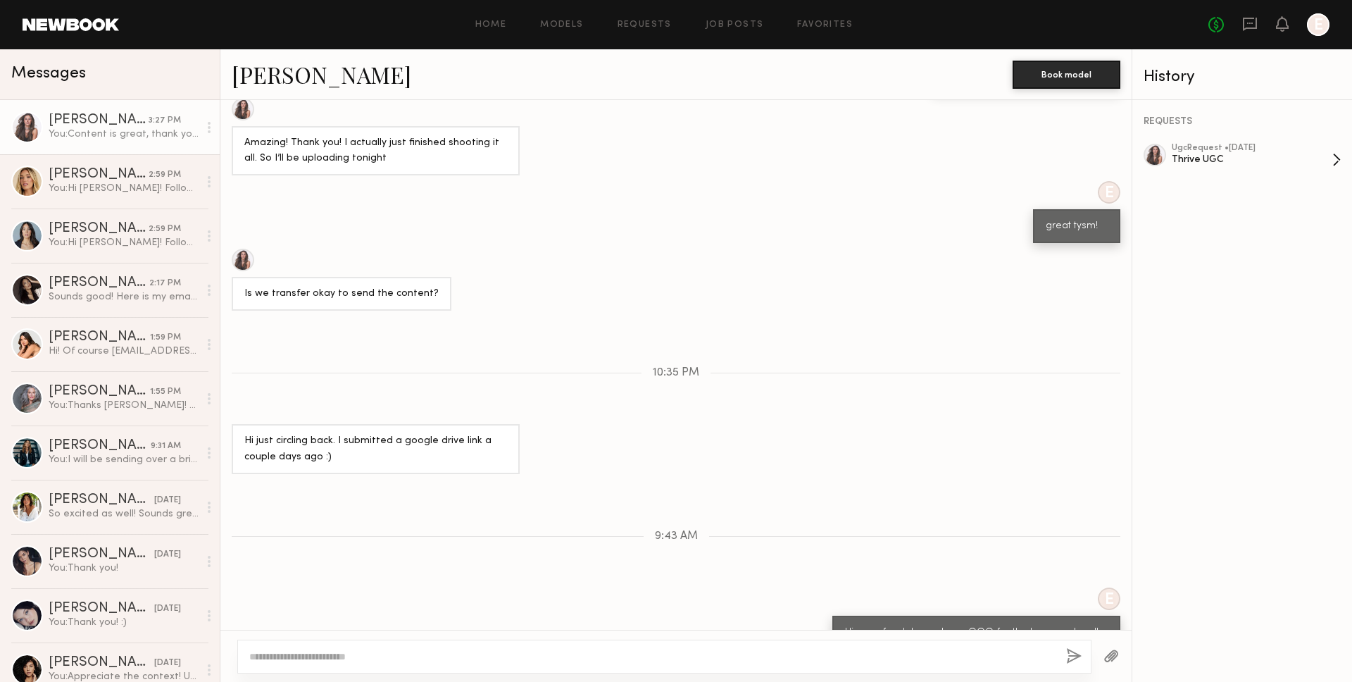
scroll to position [808, 0]
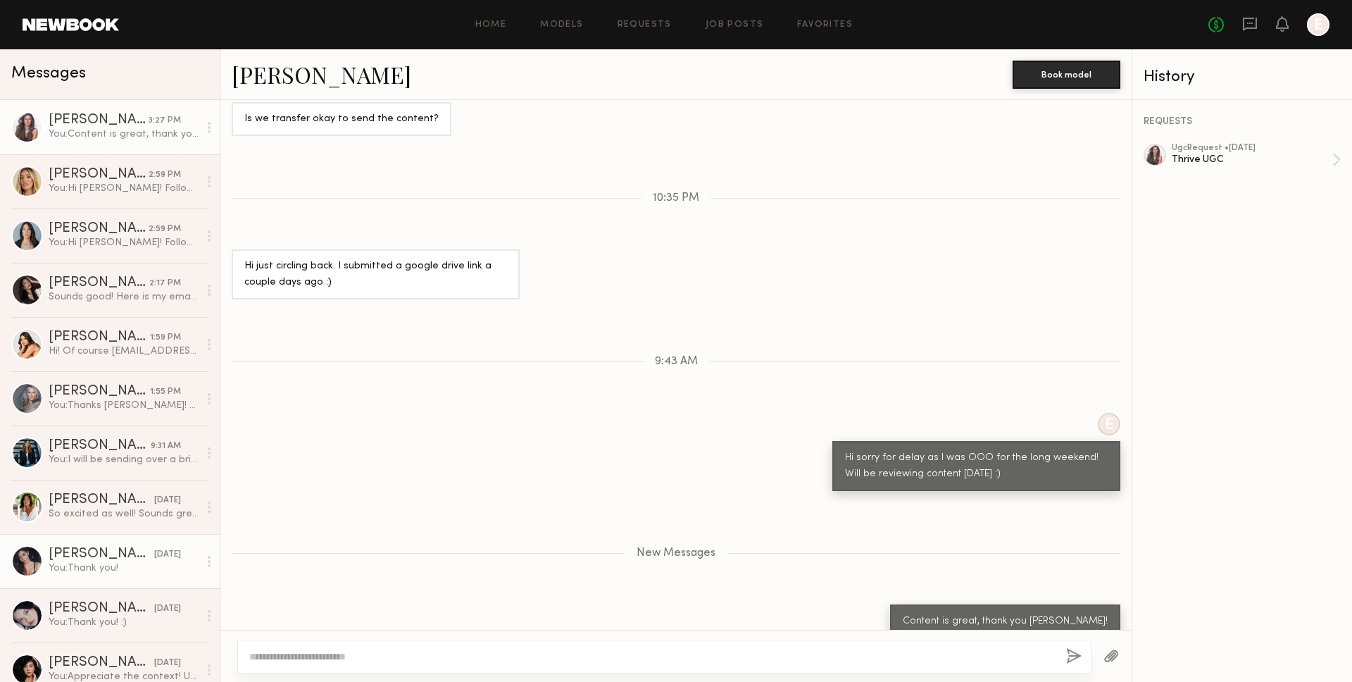
click at [129, 580] on link "Aarika W. 08/29/2025 You: Thank you!" at bounding box center [110, 561] width 220 height 54
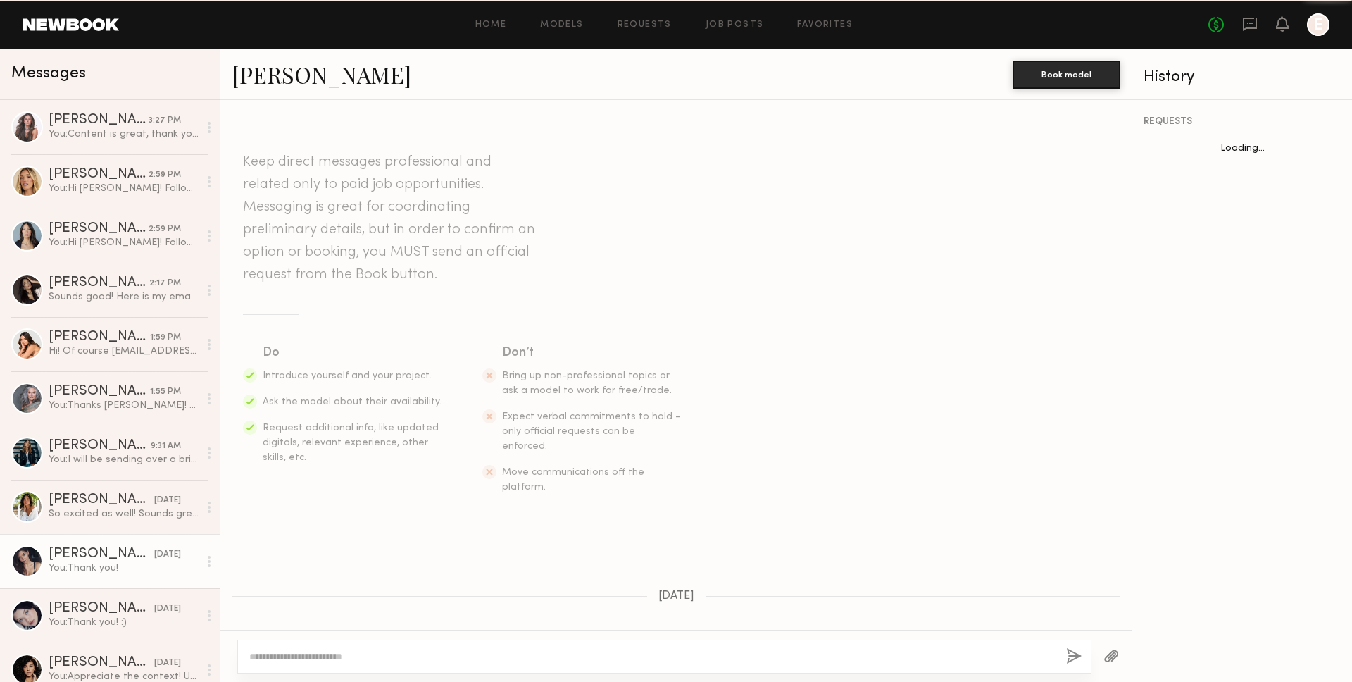
scroll to position [688, 0]
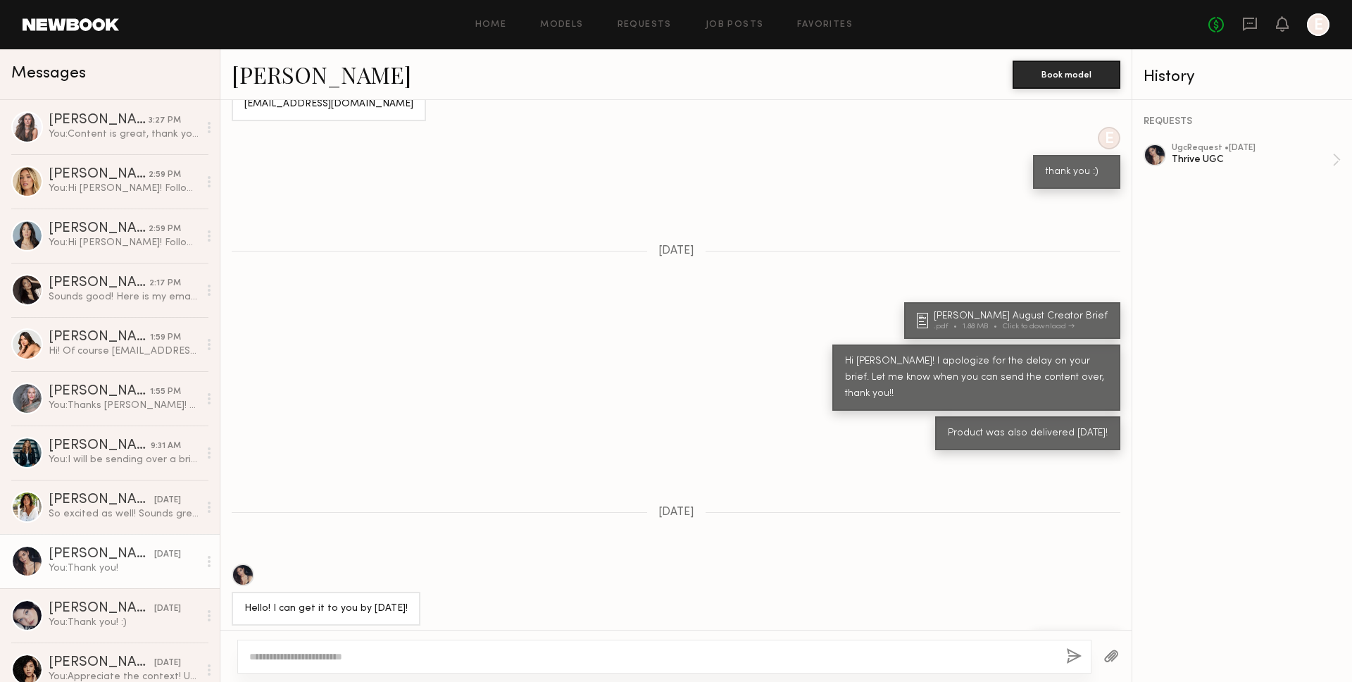
click at [1285, 142] on div "REQUESTS ugc Request • 08/20/2025 Thrive UGC" at bounding box center [1242, 391] width 220 height 582
click at [1287, 161] on div "Thrive UGC" at bounding box center [1252, 159] width 161 height 13
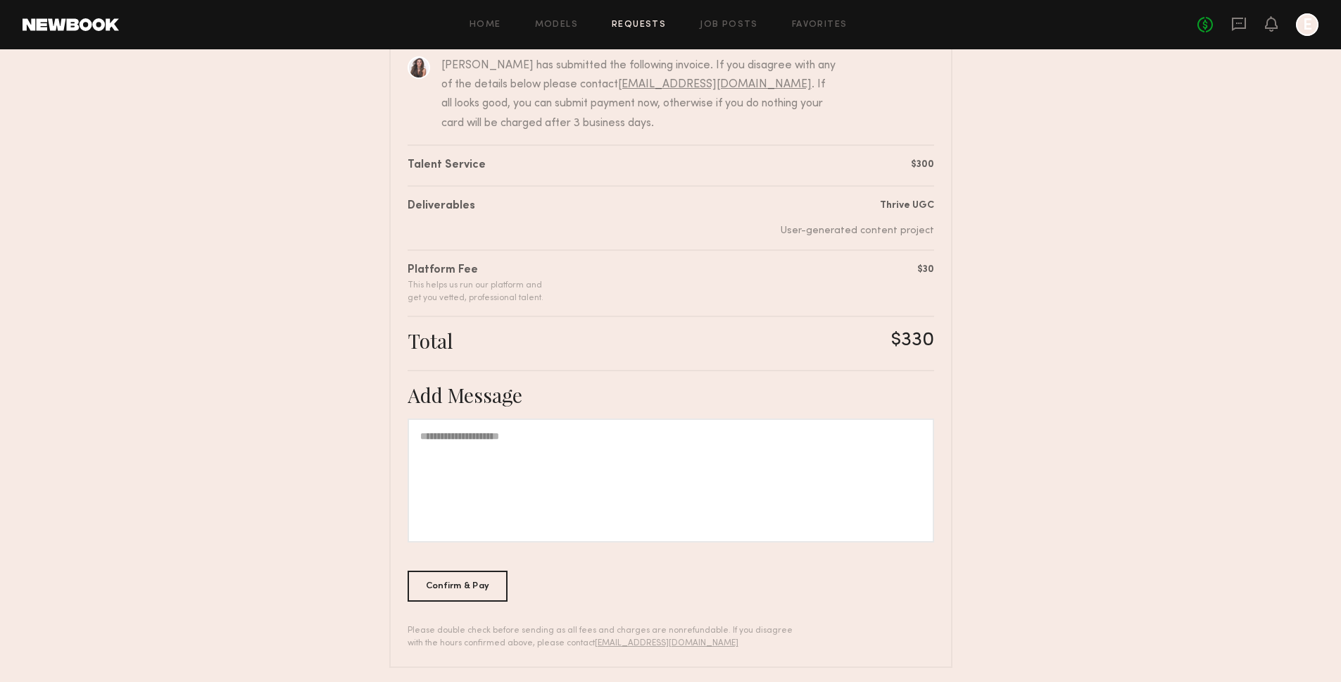
scroll to position [165, 0]
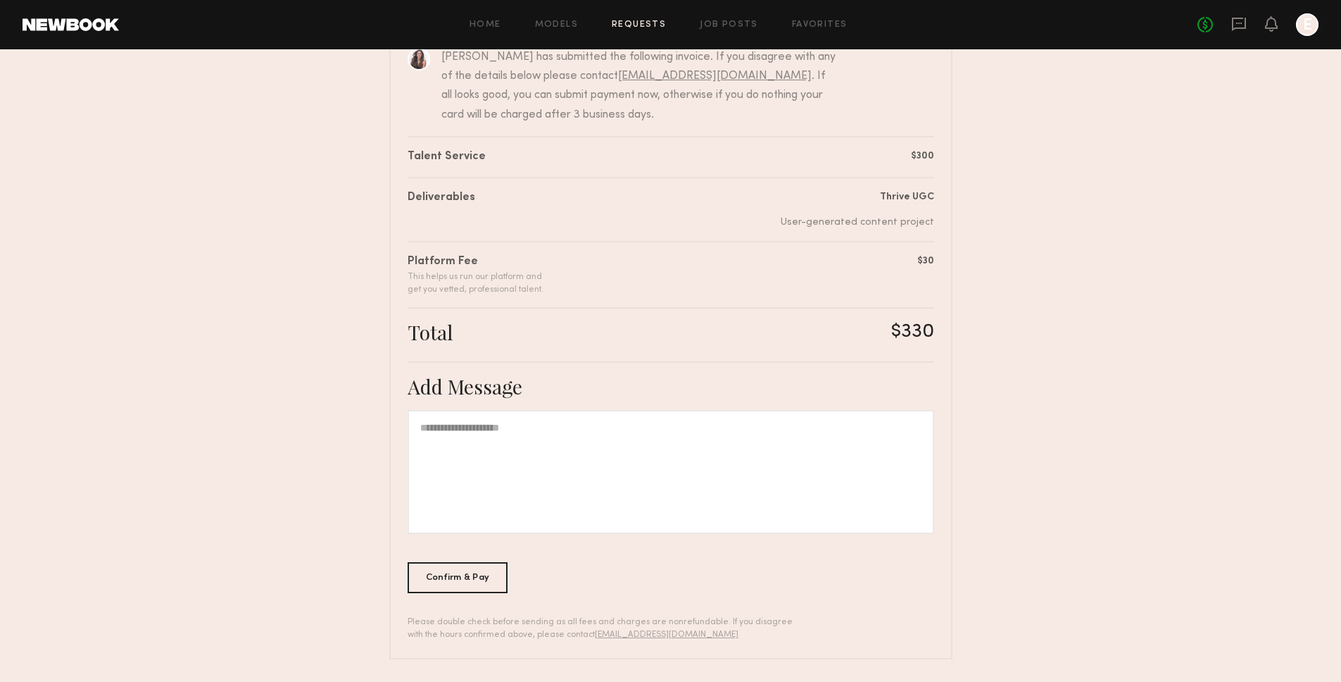
click at [723, 444] on div at bounding box center [671, 472] width 527 height 124
click at [472, 569] on div "Confirm & Pay" at bounding box center [458, 576] width 101 height 31
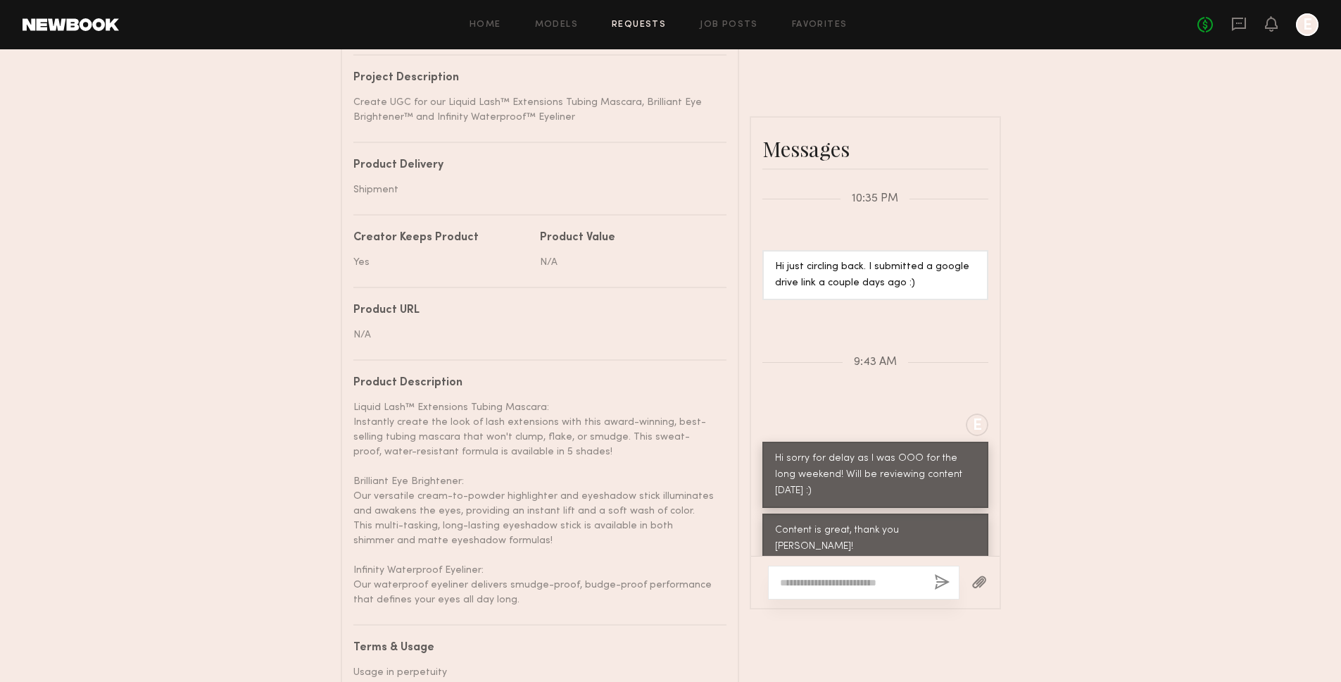
scroll to position [444, 0]
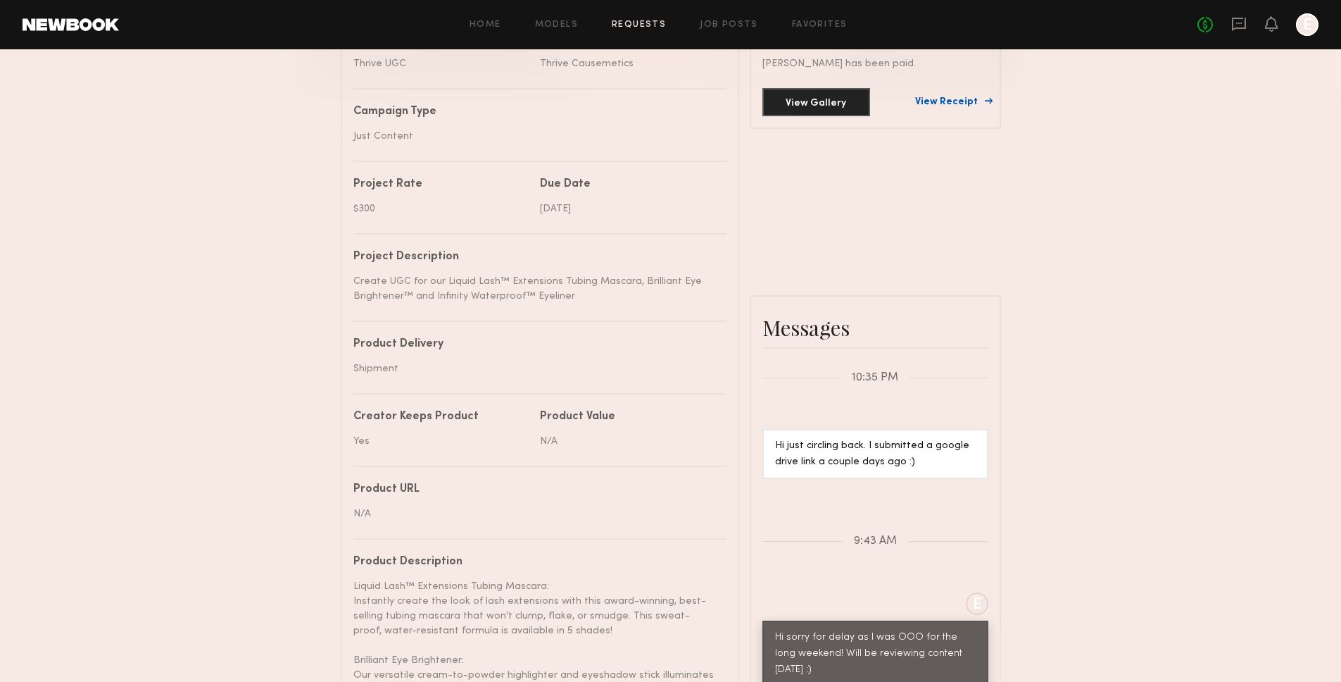
click at [952, 100] on link "View Receipt" at bounding box center [951, 102] width 73 height 10
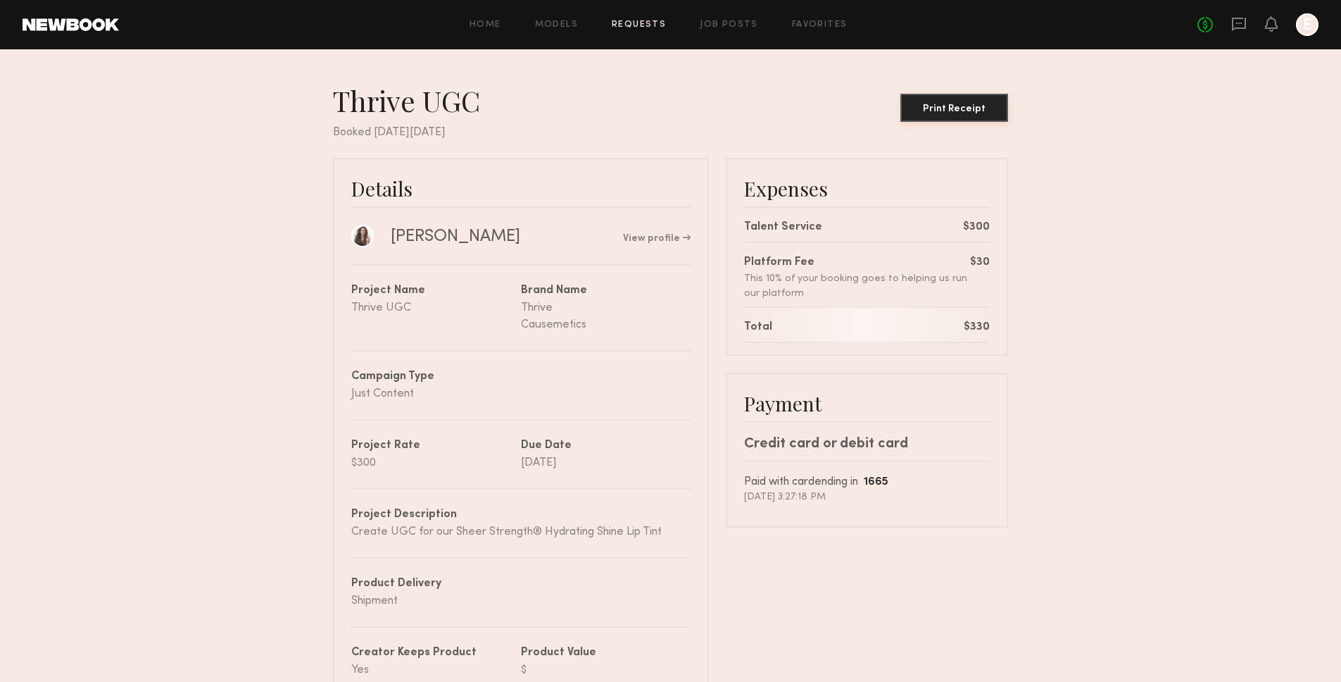
click at [978, 118] on button "Print Receipt" at bounding box center [955, 108] width 108 height 28
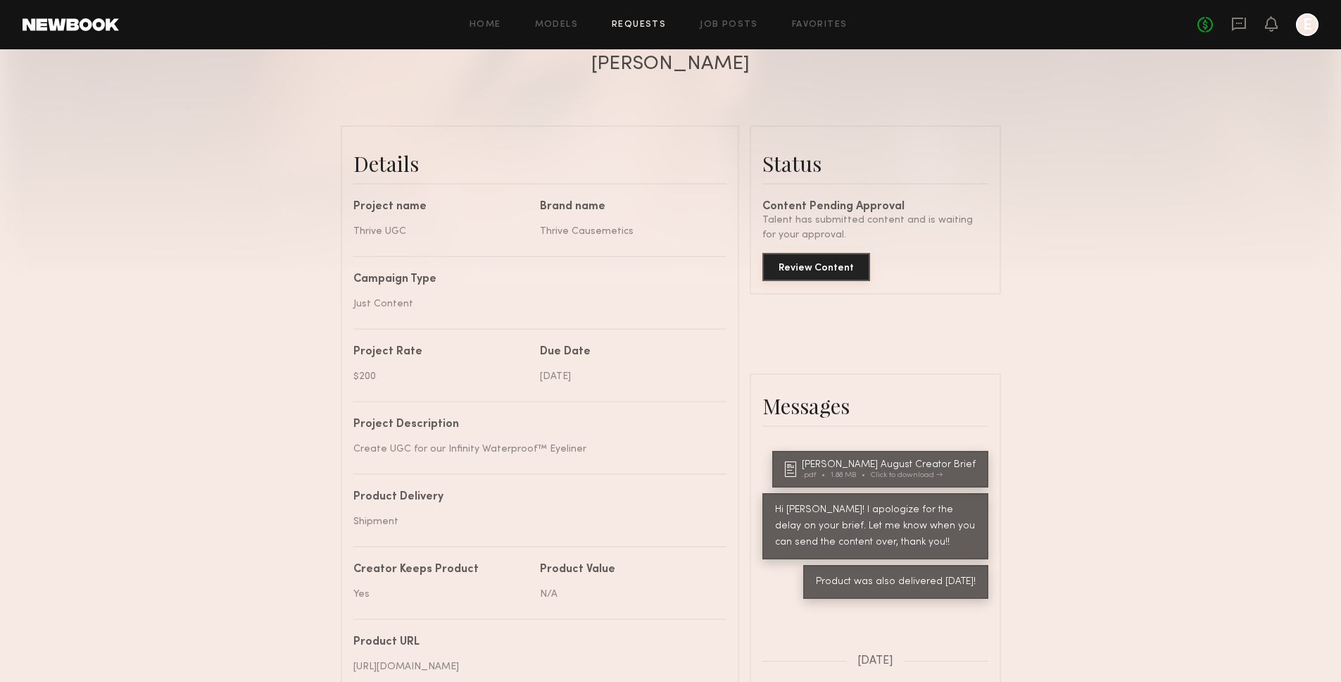
scroll to position [277, 0]
click at [839, 267] on button "Review Content" at bounding box center [817, 267] width 108 height 28
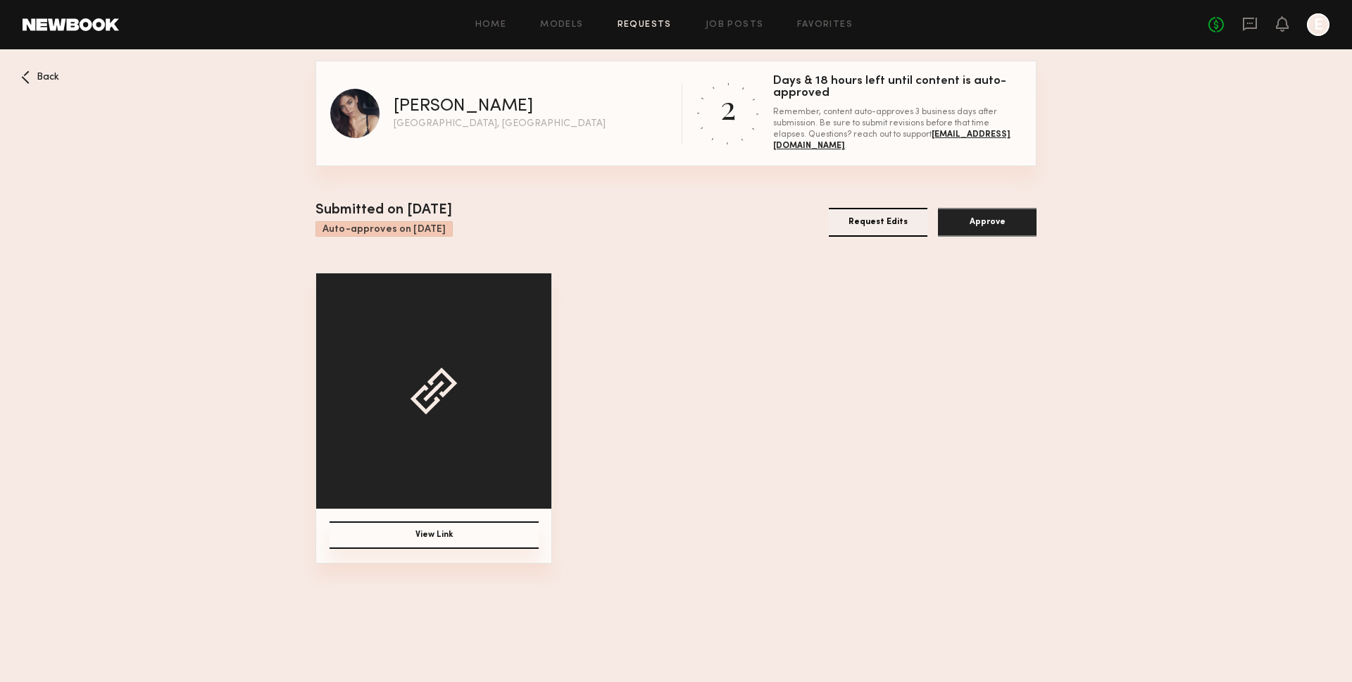
click at [463, 527] on button "View Link" at bounding box center [434, 534] width 209 height 27
click at [999, 223] on button "Approve" at bounding box center [987, 222] width 99 height 29
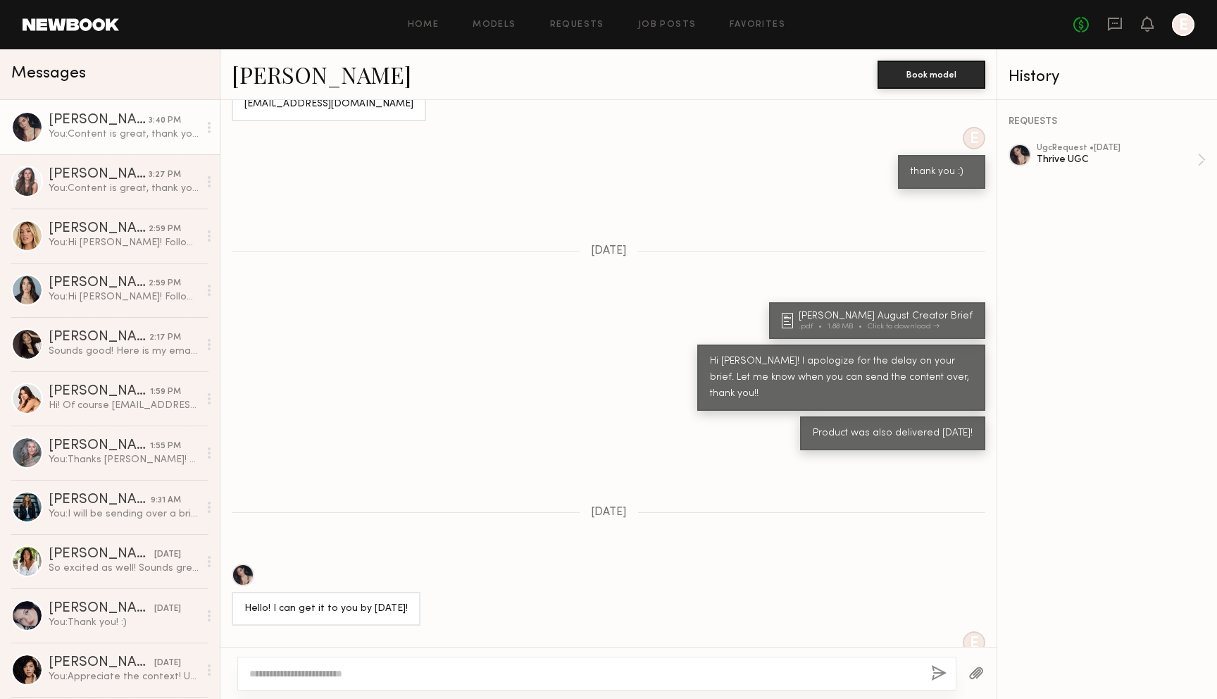
scroll to position [953, 0]
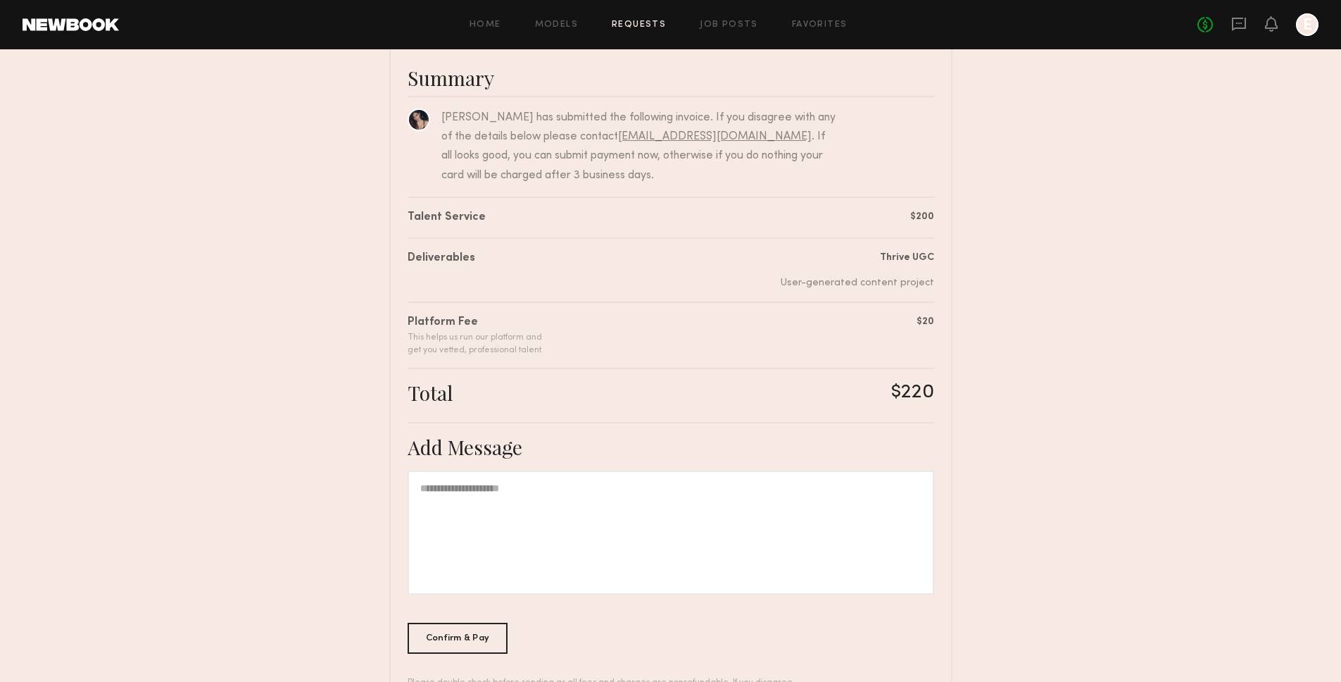
scroll to position [115, 0]
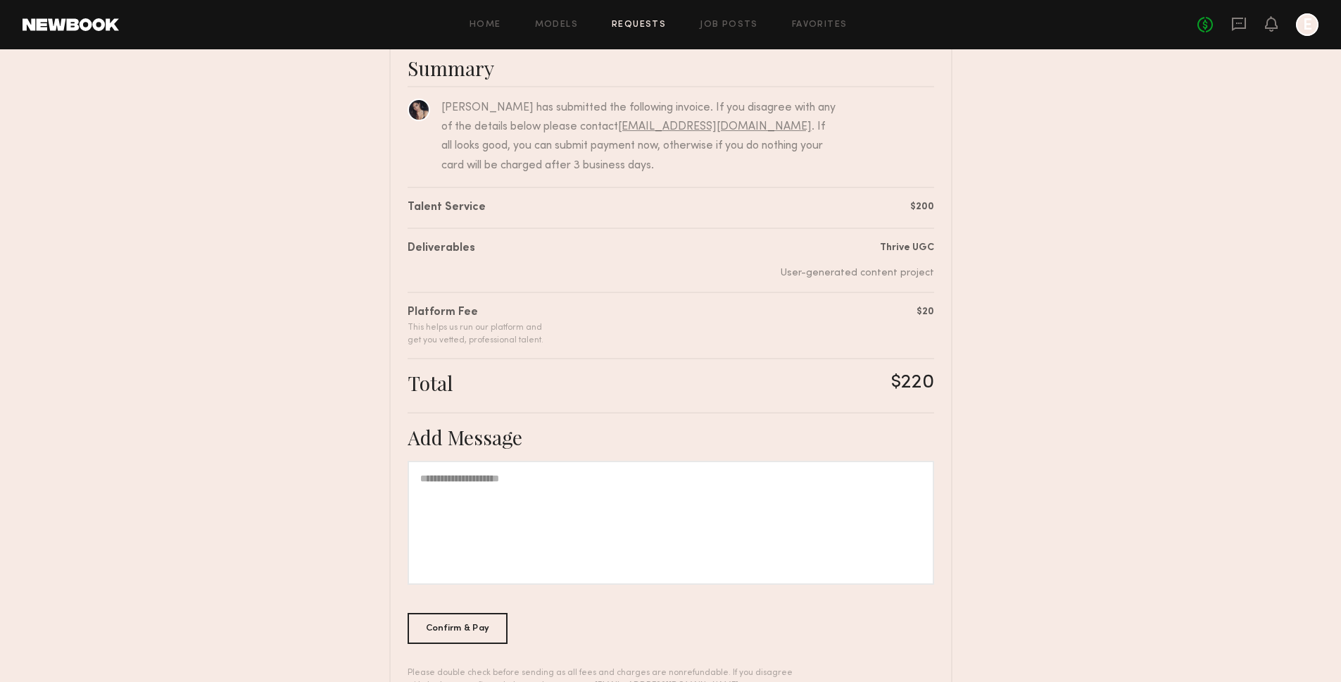
click at [660, 518] on div at bounding box center [671, 523] width 527 height 124
click at [468, 626] on div "Confirm & Pay" at bounding box center [458, 627] width 101 height 31
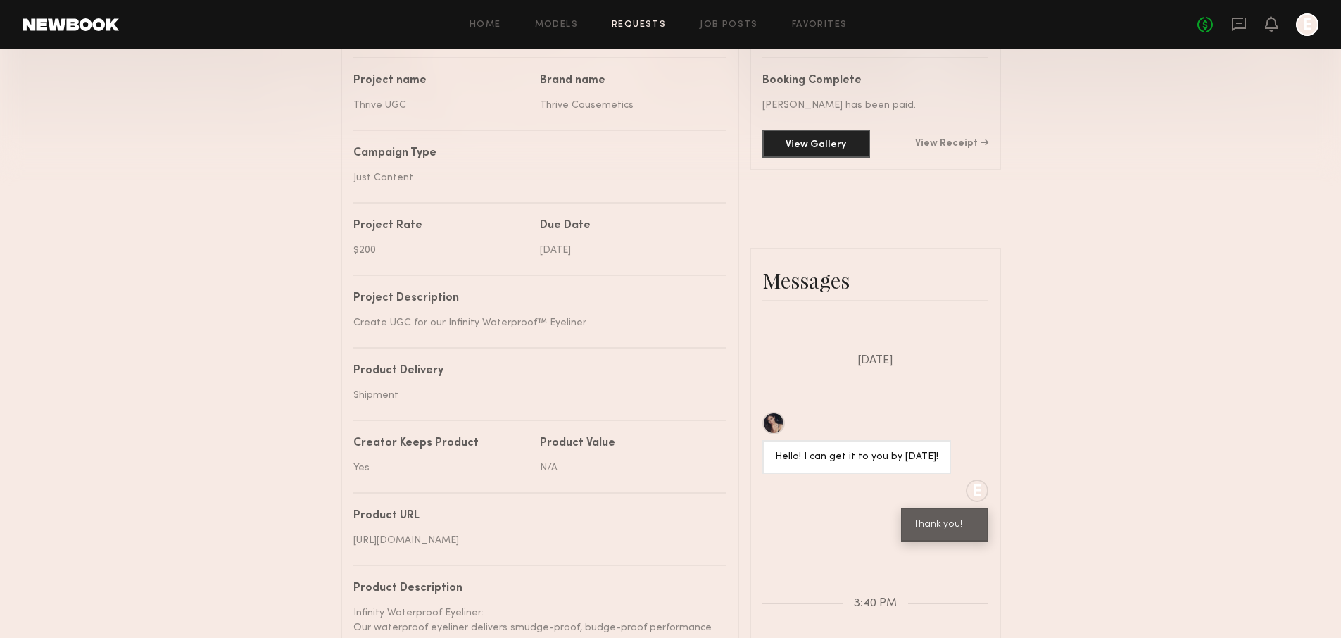
scroll to position [402, 0]
click at [965, 130] on div "View Gallery View Receipt" at bounding box center [876, 144] width 226 height 28
click at [965, 144] on link "View Receipt" at bounding box center [951, 144] width 73 height 10
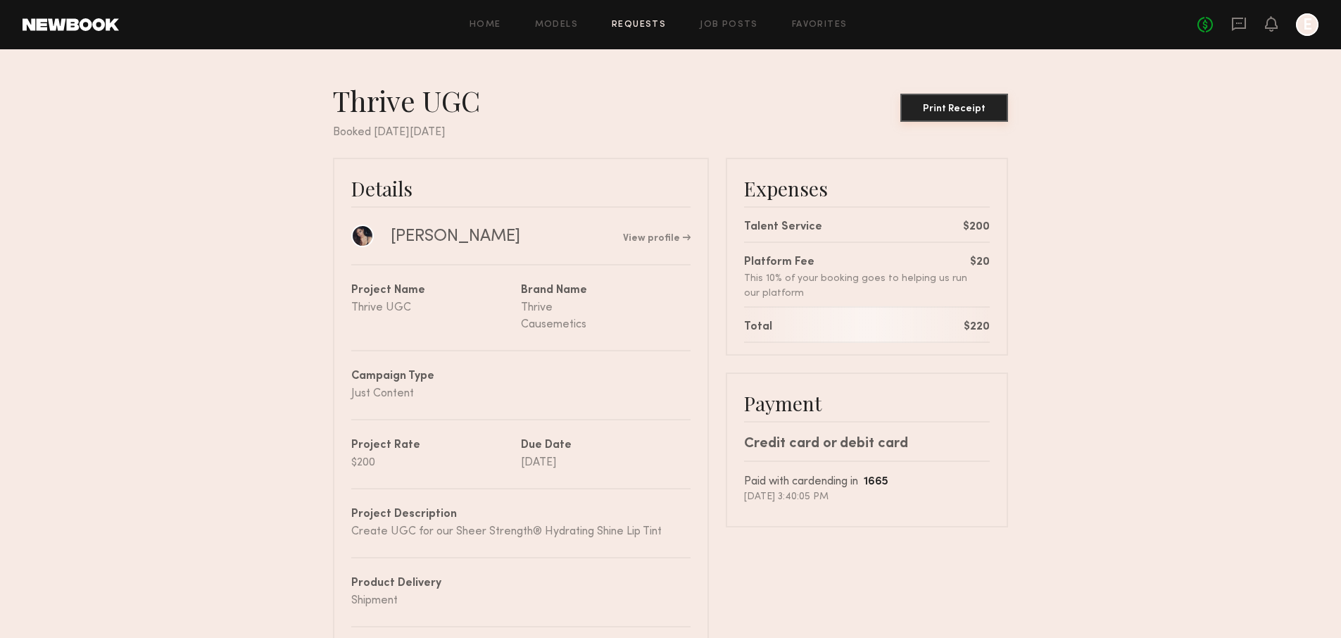
click at [977, 111] on div "Print Receipt" at bounding box center [954, 109] width 96 height 10
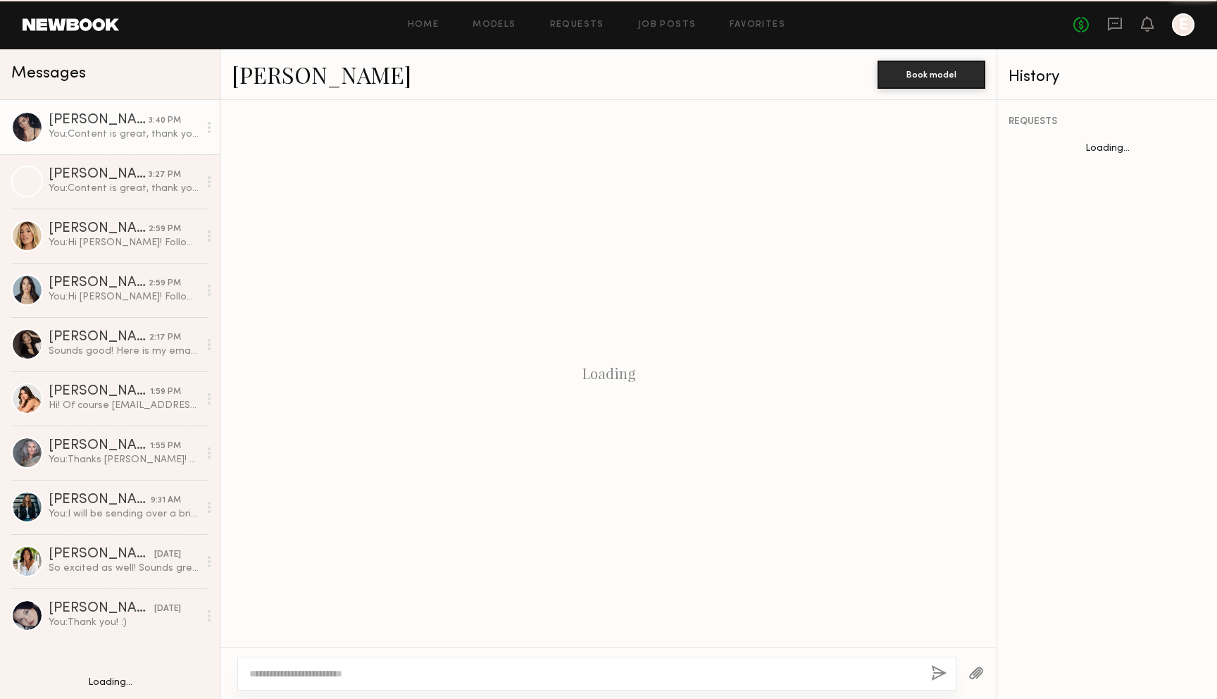
scroll to position [846, 0]
